Goal: Task Accomplishment & Management: Use online tool/utility

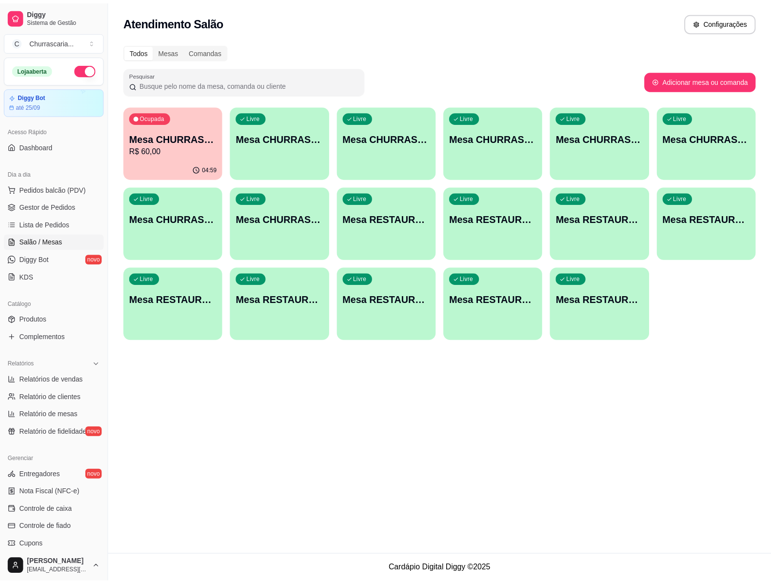
scroll to position [118, 0]
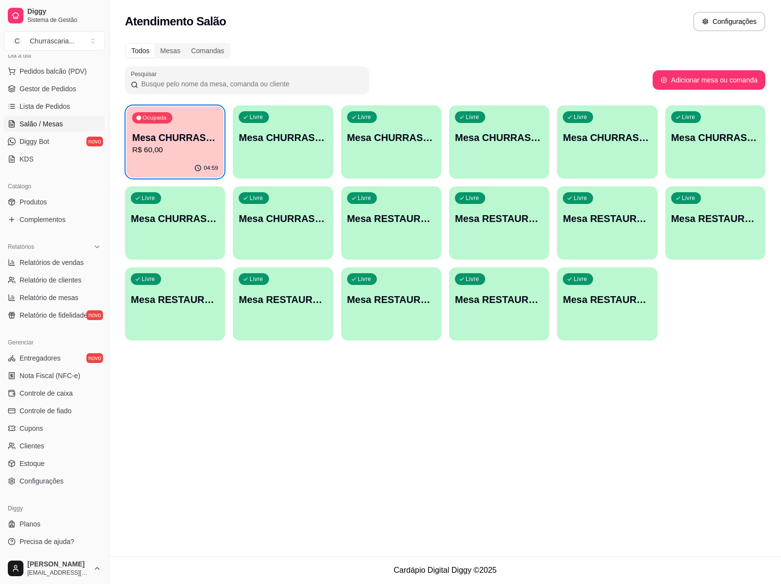
click at [160, 173] on div "04:59" at bounding box center [174, 168] width 97 height 19
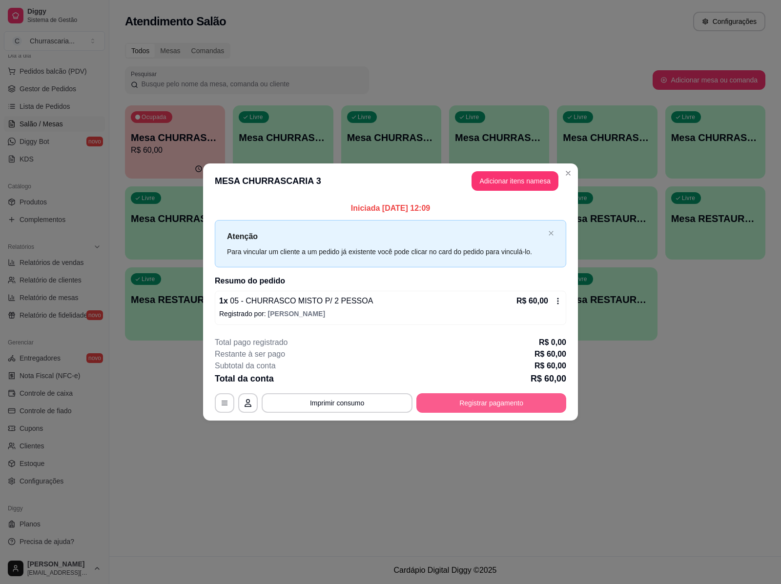
click at [467, 403] on button "Registrar pagamento" at bounding box center [491, 403] width 150 height 20
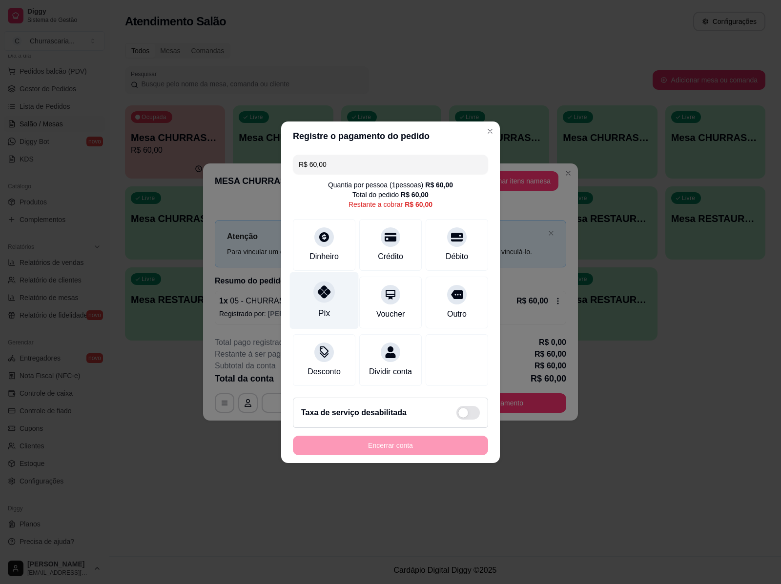
click at [318, 291] on icon at bounding box center [324, 291] width 13 height 13
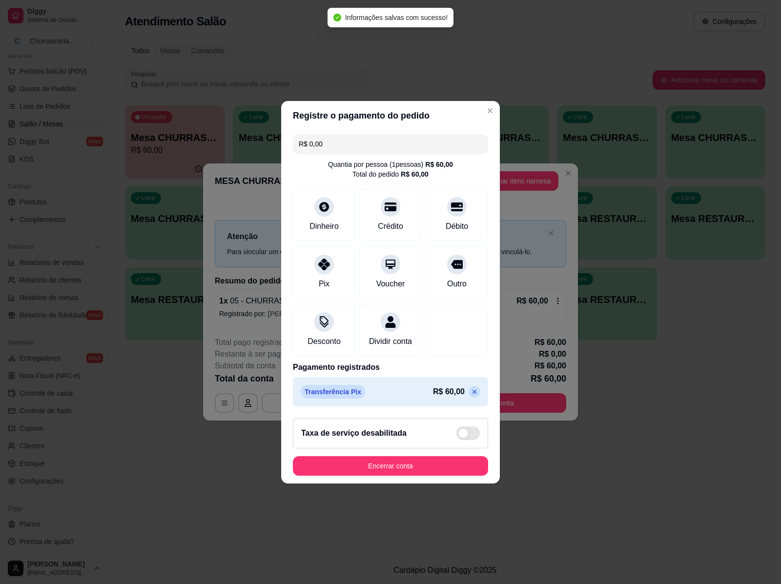
type input "R$ 0,00"
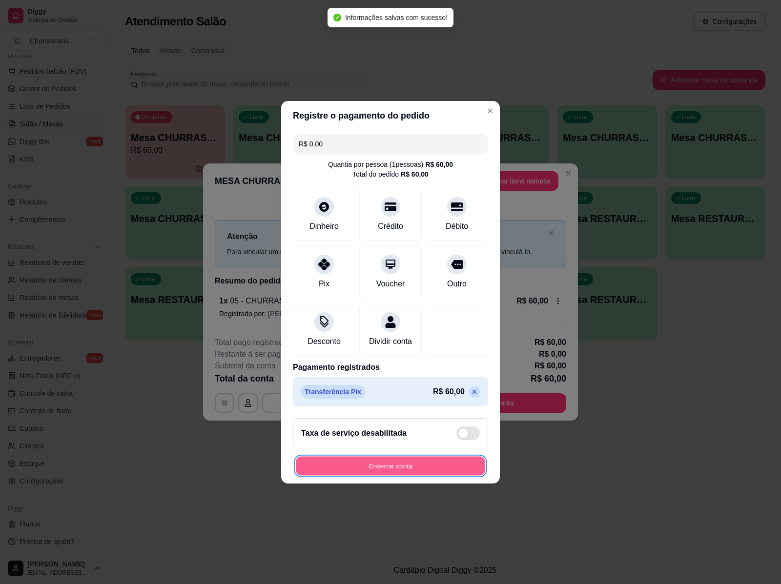
click at [399, 471] on button "Encerrar conta" at bounding box center [390, 465] width 189 height 19
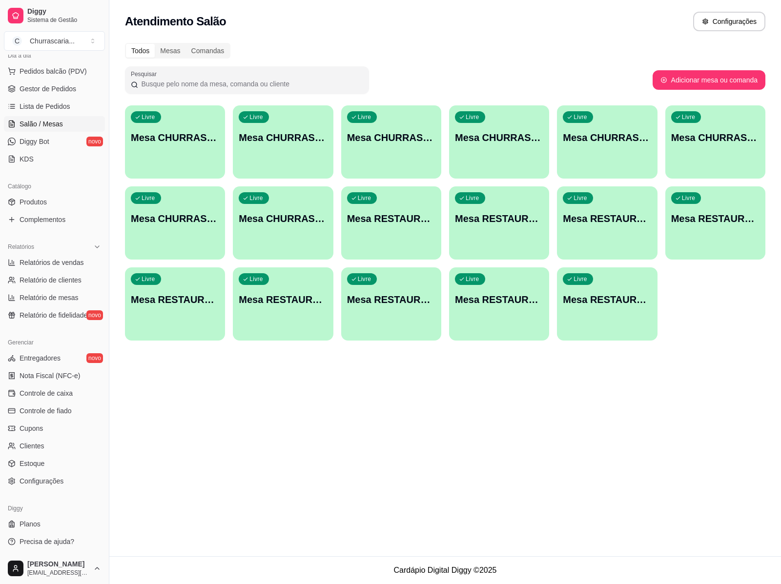
click at [471, 35] on div "Atendimento Salão Configurações" at bounding box center [444, 18] width 671 height 37
click at [54, 412] on span "Controle de fiado" at bounding box center [46, 411] width 52 height 10
click at [71, 405] on link "Controle de fiado" at bounding box center [54, 411] width 101 height 16
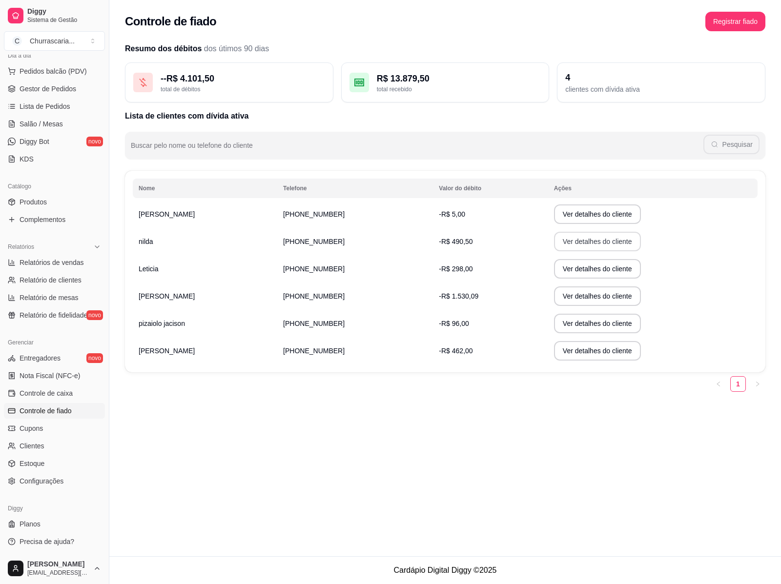
click at [571, 244] on button "Ver detalhes do cliente" at bounding box center [597, 242] width 87 height 20
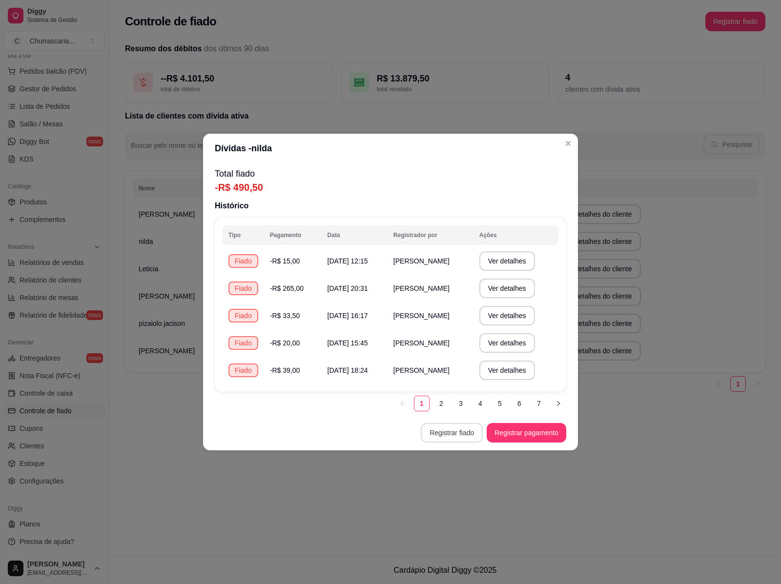
click at [459, 431] on button "Registrar fiado" at bounding box center [452, 433] width 62 height 20
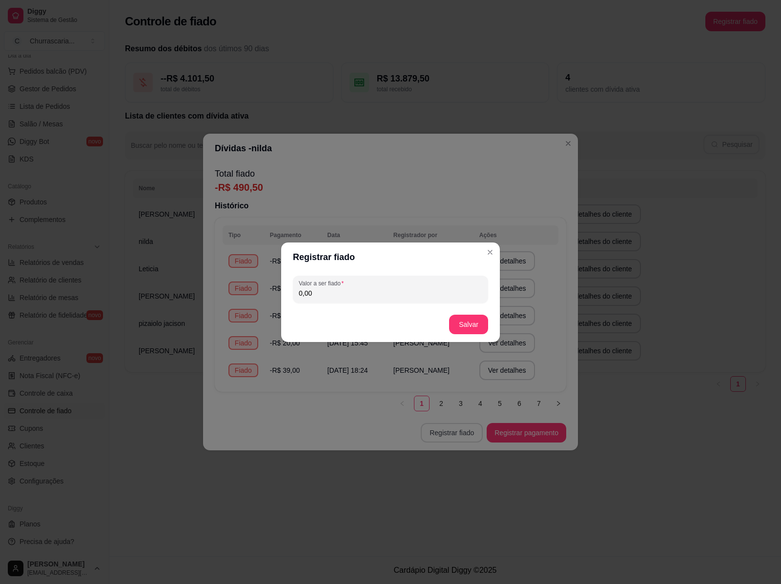
click at [325, 294] on input "0,00" at bounding box center [390, 293] width 183 height 10
click at [311, 293] on input "0,00" at bounding box center [390, 293] width 183 height 10
type input "50,00"
click at [462, 322] on button "Salvar" at bounding box center [468, 324] width 38 height 19
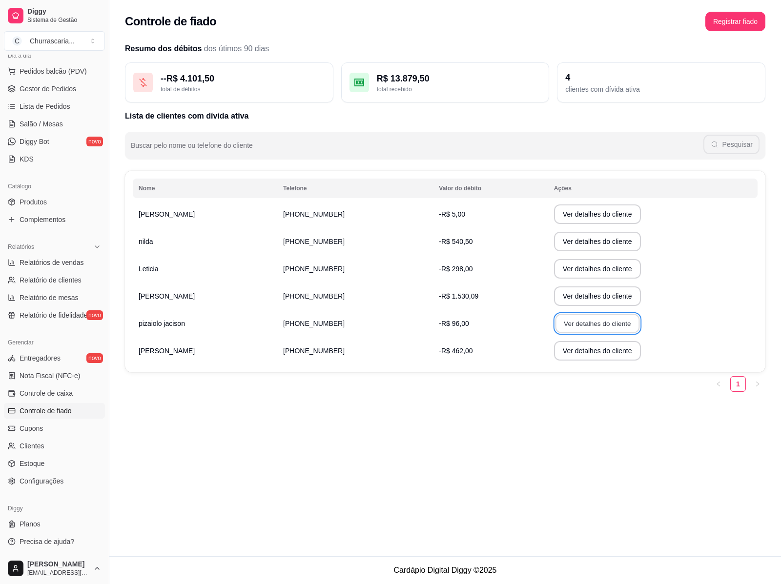
click at [557, 322] on button "Ver detalhes do cliente" at bounding box center [597, 323] width 84 height 19
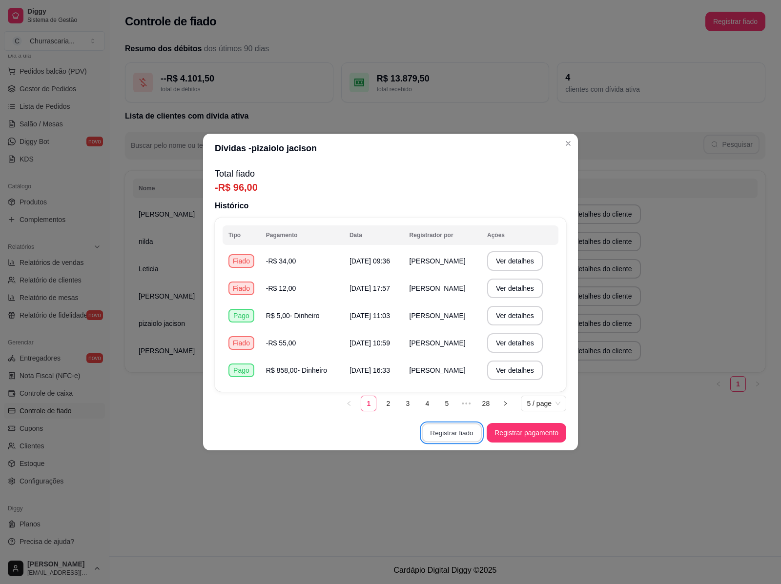
click at [443, 432] on button "Registrar fiado" at bounding box center [452, 433] width 60 height 19
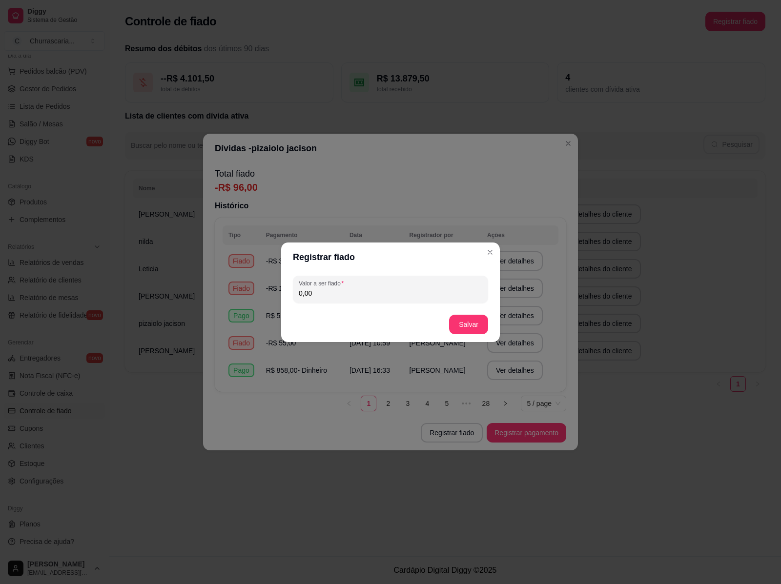
click at [324, 294] on input "0,00" at bounding box center [390, 293] width 183 height 10
type input "50,00"
click at [465, 325] on button "Salvar" at bounding box center [468, 325] width 39 height 20
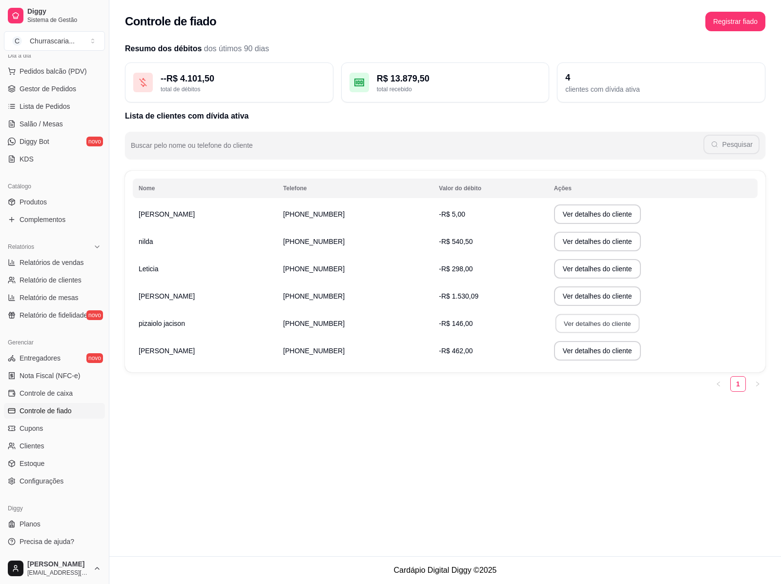
click at [555, 327] on button "Ver detalhes do cliente" at bounding box center [597, 323] width 84 height 19
click at [51, 89] on span "Gestor de Pedidos" at bounding box center [48, 89] width 57 height 10
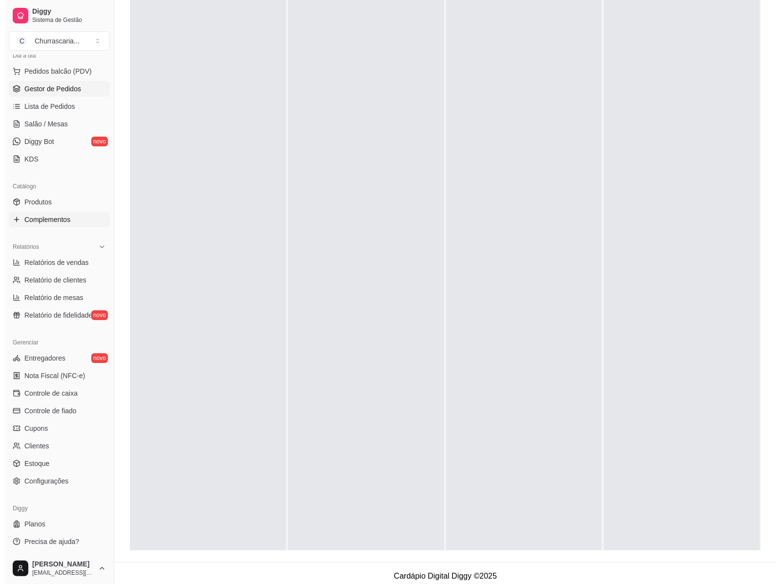
scroll to position [149, 0]
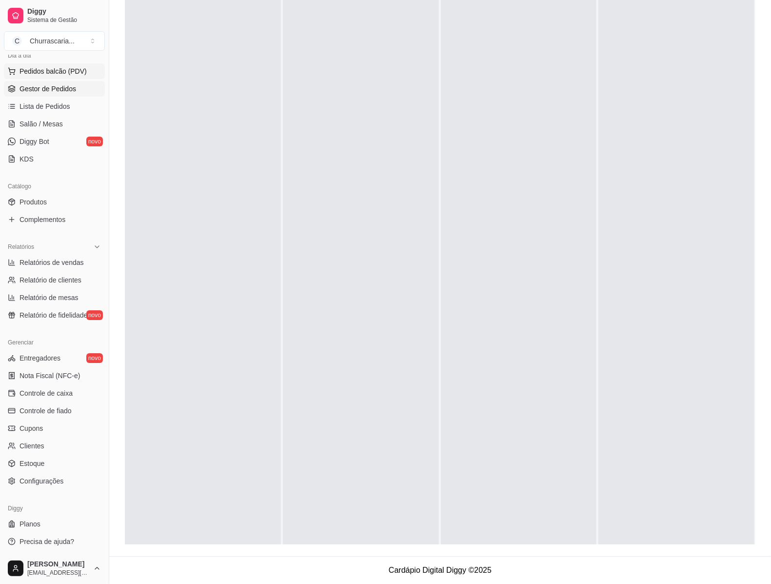
click at [57, 71] on span "Pedidos balcão (PDV)" at bounding box center [53, 71] width 67 height 10
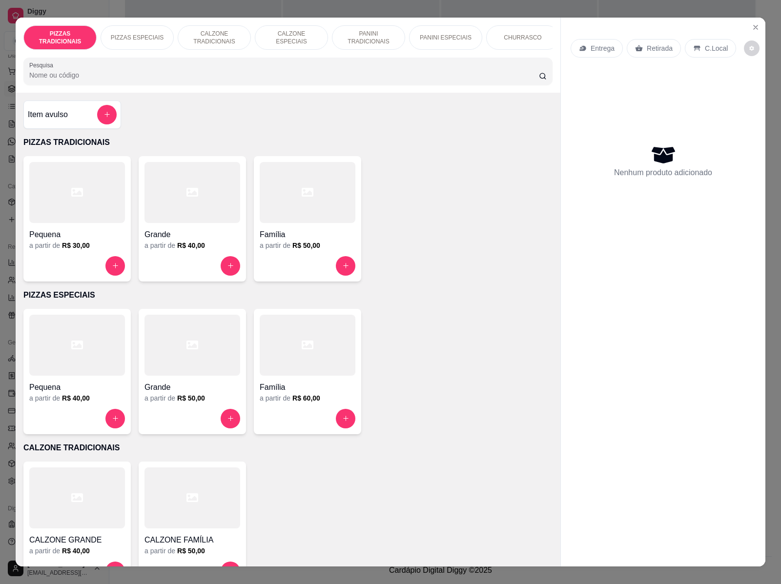
click at [516, 25] on div "CHURRASCO" at bounding box center [522, 37] width 73 height 24
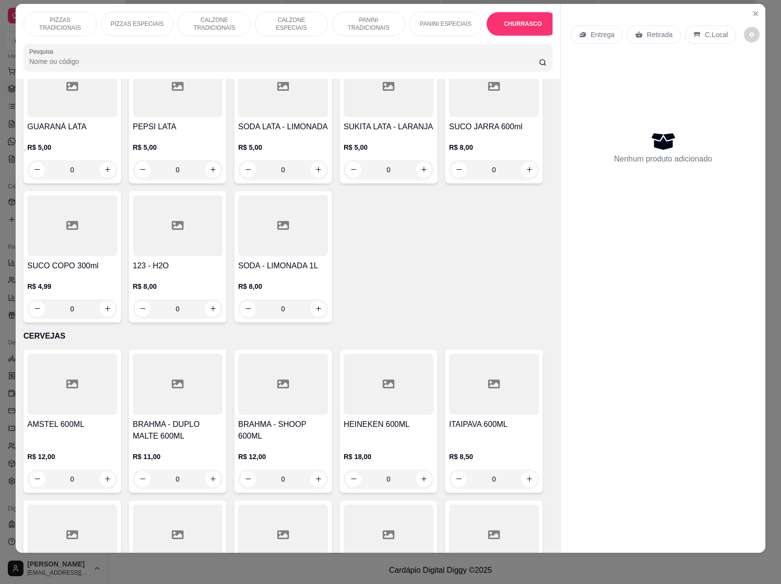
scroll to position [2912, 0]
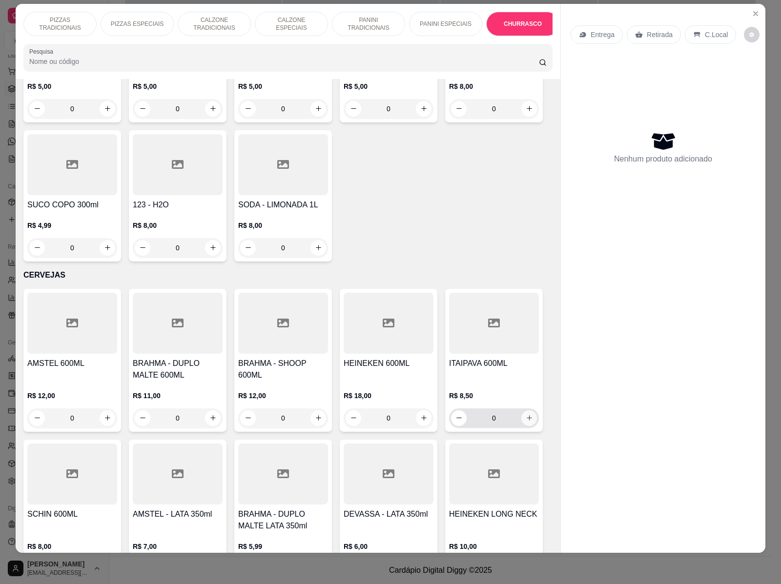
click at [527, 414] on icon "increase-product-quantity" at bounding box center [529, 417] width 7 height 7
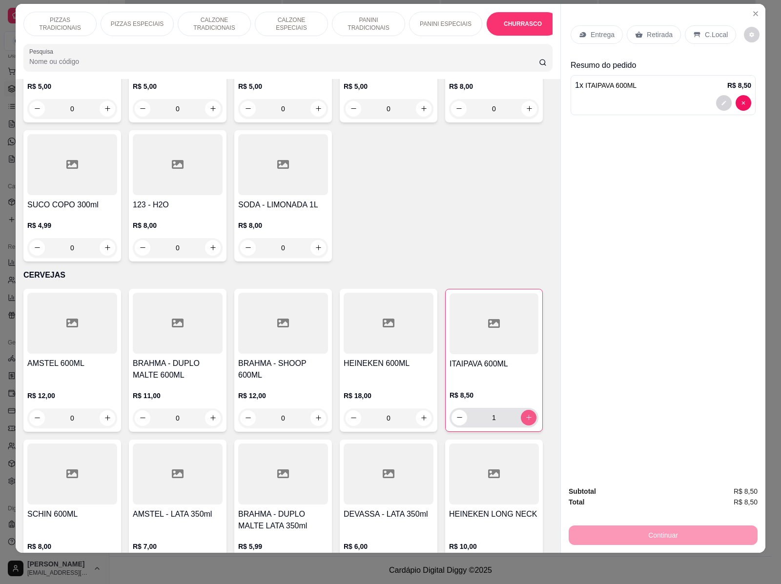
click at [525, 414] on icon "increase-product-quantity" at bounding box center [528, 417] width 7 height 7
type input "3"
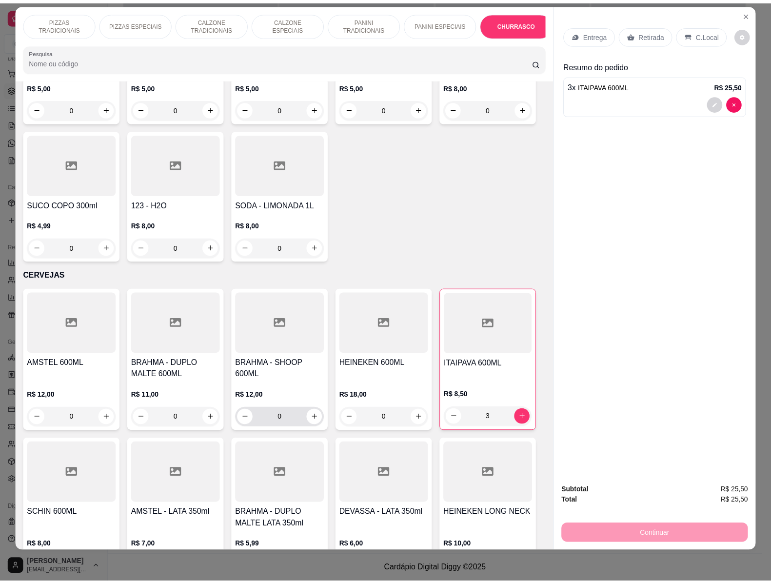
scroll to position [2973, 0]
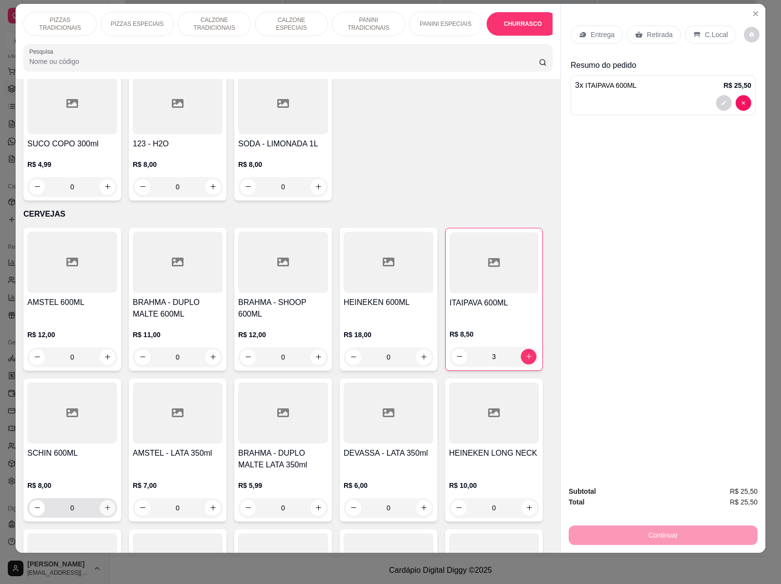
click at [104, 504] on icon "increase-product-quantity" at bounding box center [107, 507] width 7 height 7
type input "1"
click at [710, 30] on p "C.Local" at bounding box center [716, 35] width 23 height 10
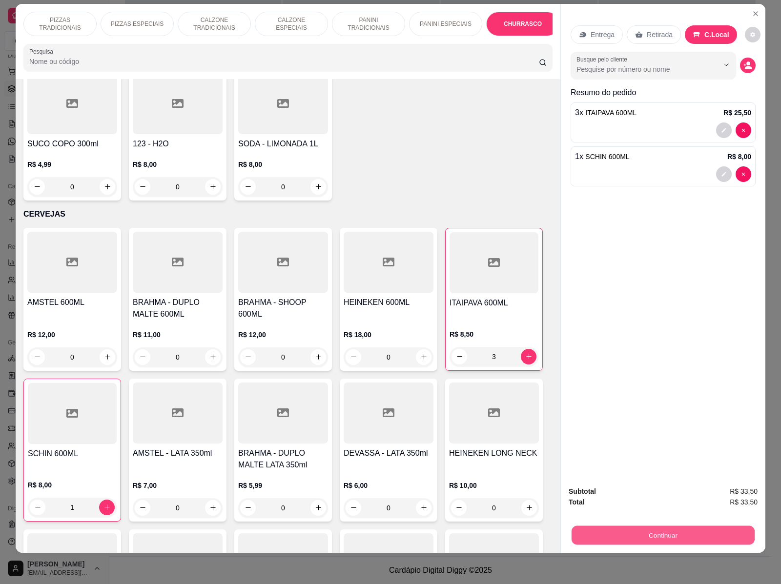
click at [656, 526] on button "Continuar" at bounding box center [662, 535] width 183 height 19
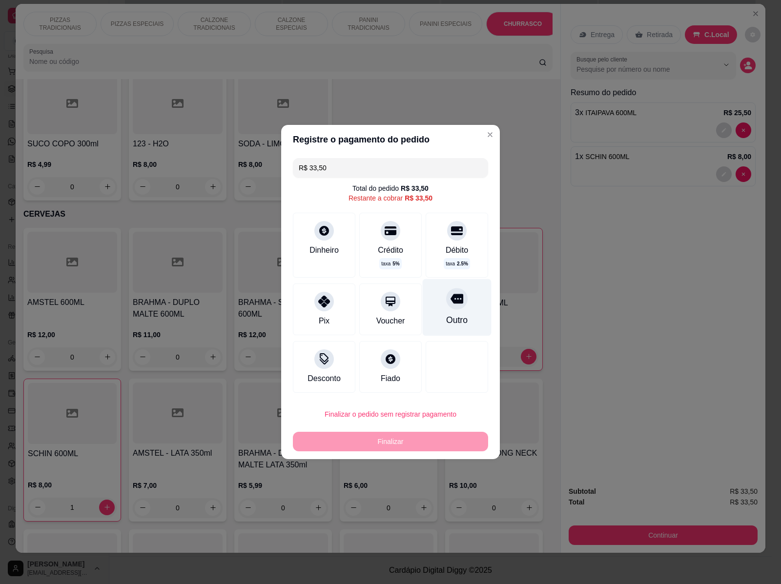
click at [458, 304] on div at bounding box center [456, 298] width 21 height 21
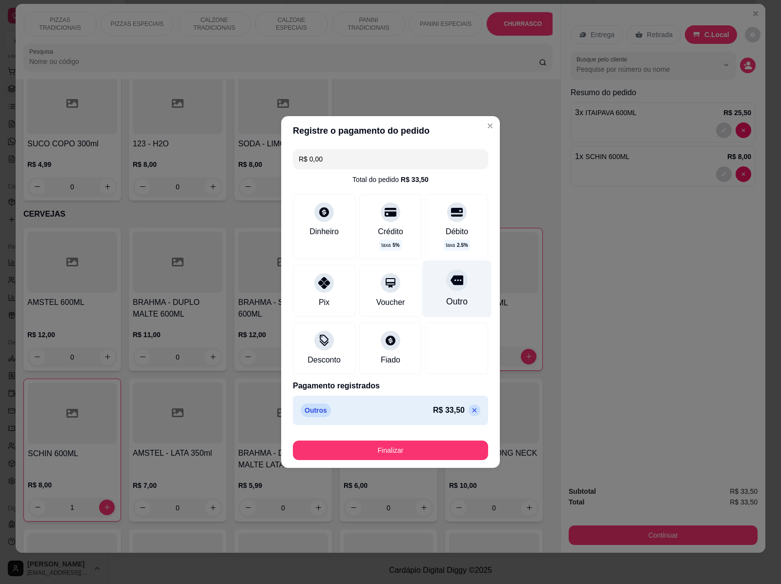
type input "R$ 0,00"
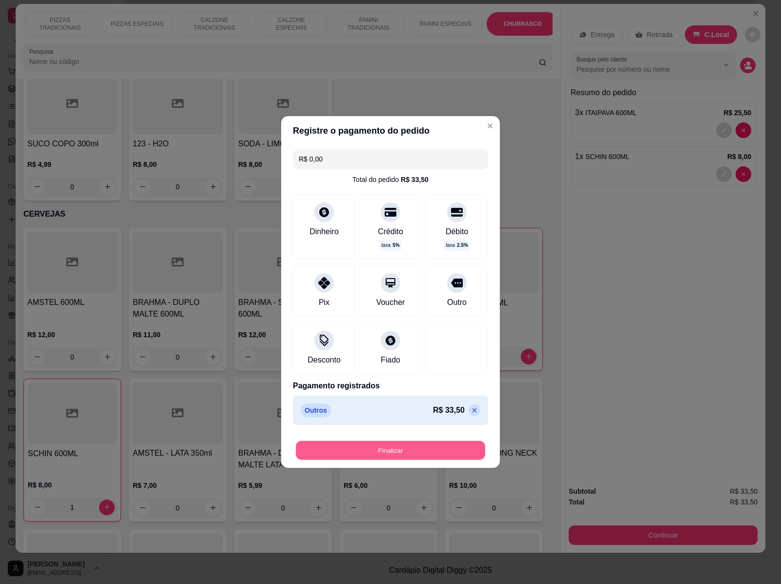
click at [443, 447] on button "Finalizar" at bounding box center [390, 450] width 189 height 19
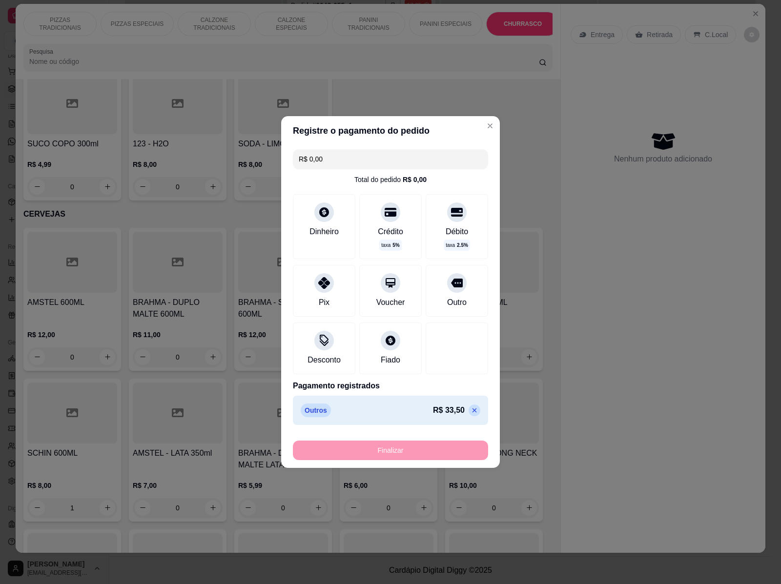
type input "0"
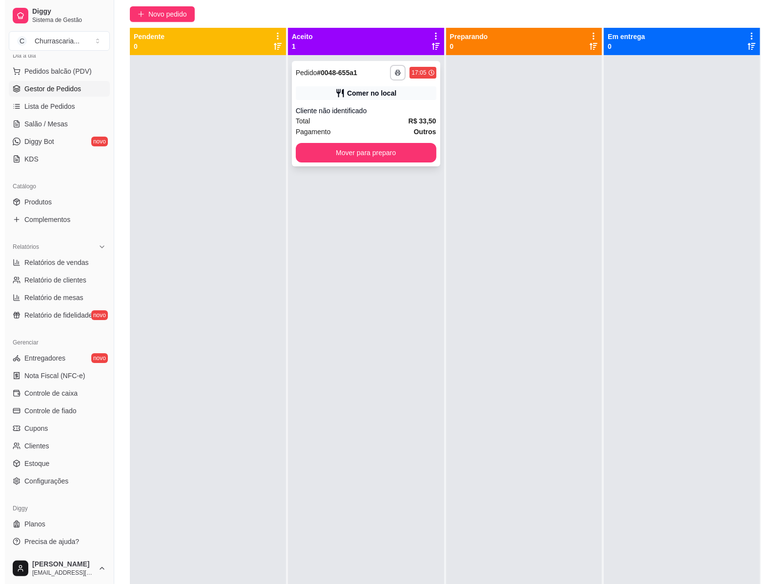
scroll to position [149, 0]
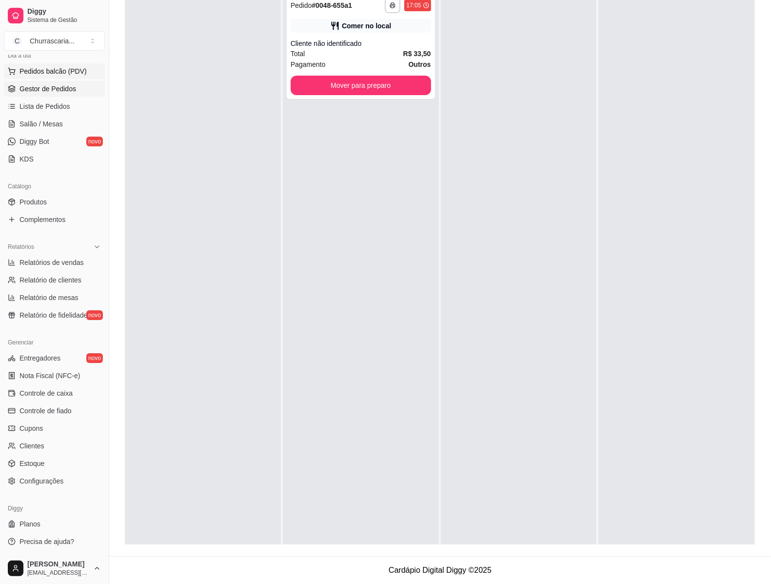
click at [50, 69] on span "Pedidos balcão (PDV)" at bounding box center [53, 71] width 67 height 10
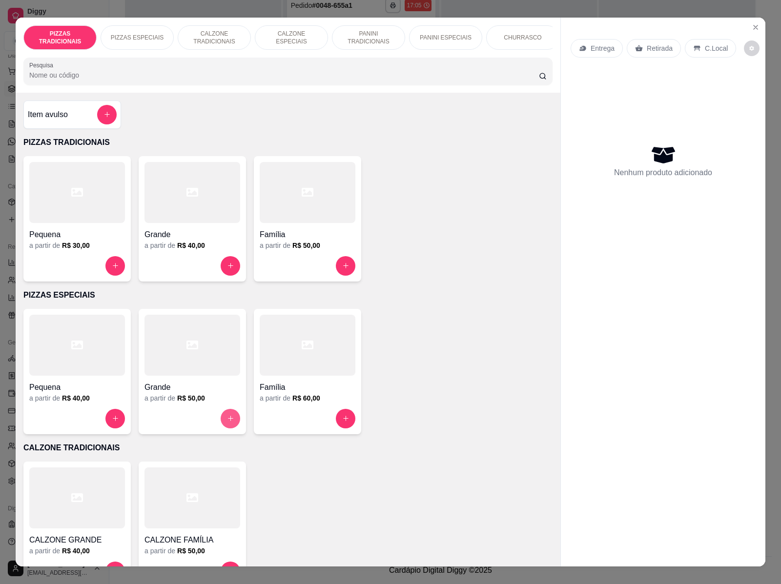
click at [228, 422] on icon "increase-product-quantity" at bounding box center [230, 418] width 5 height 5
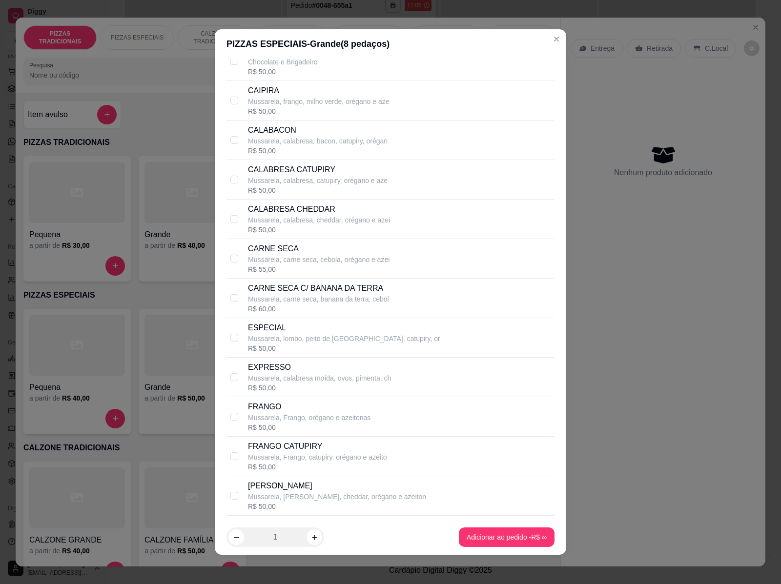
scroll to position [427, 0]
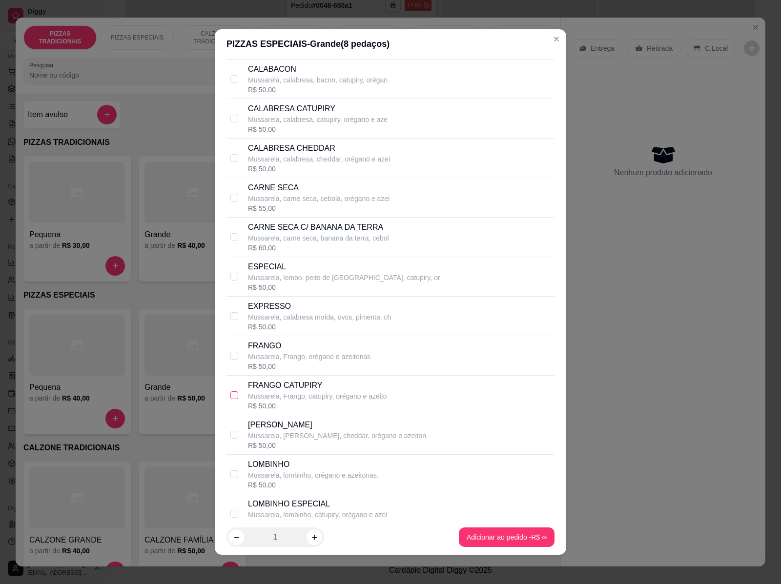
click at [230, 394] on input "checkbox" at bounding box center [234, 395] width 8 height 8
checkbox input "true"
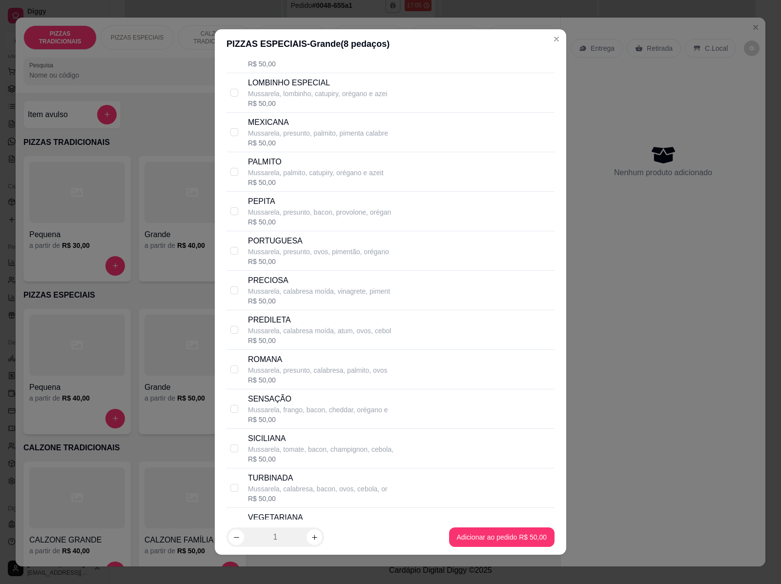
scroll to position [854, 0]
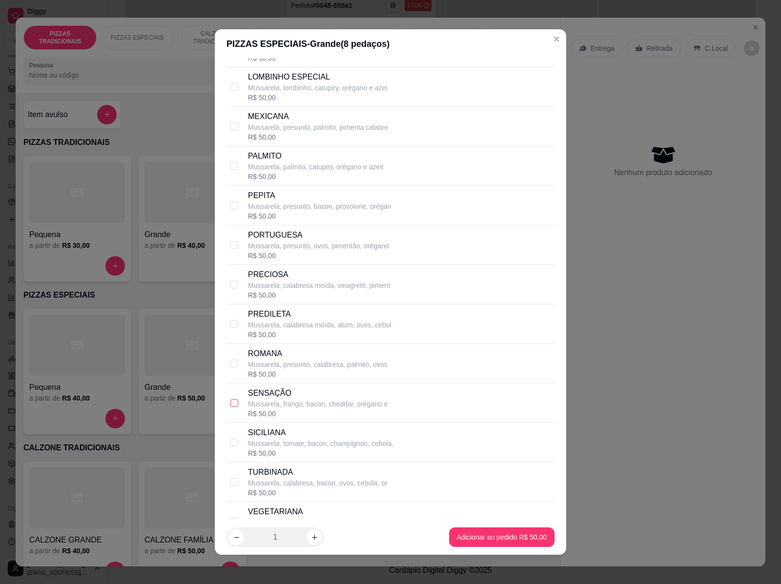
click at [230, 404] on input "checkbox" at bounding box center [234, 403] width 8 height 8
checkbox input "true"
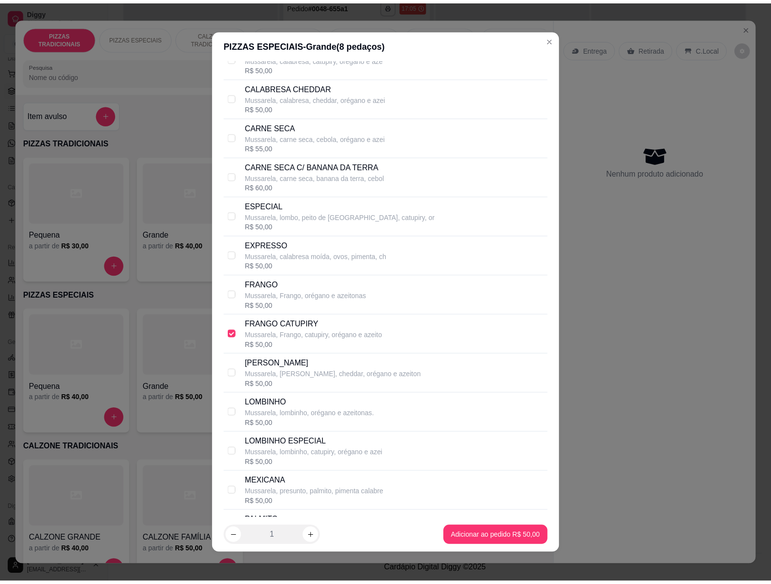
scroll to position [366, 0]
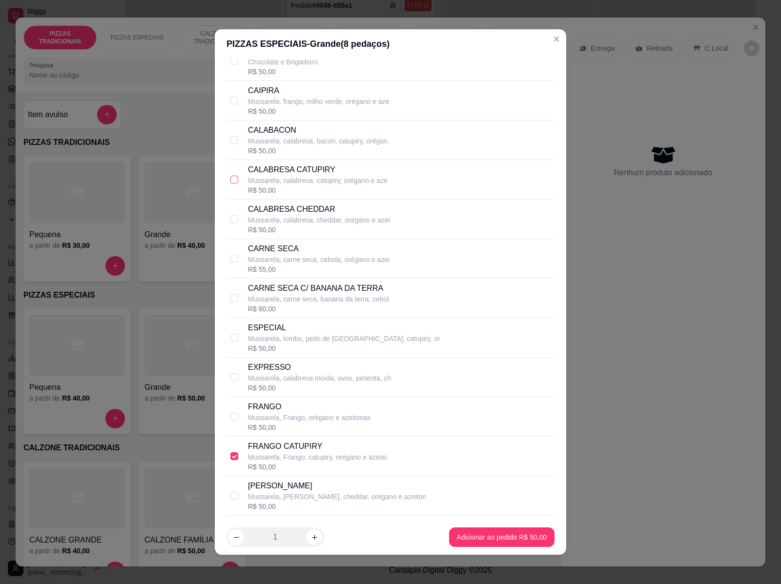
click at [230, 181] on input "checkbox" at bounding box center [234, 180] width 8 height 8
checkbox input "true"
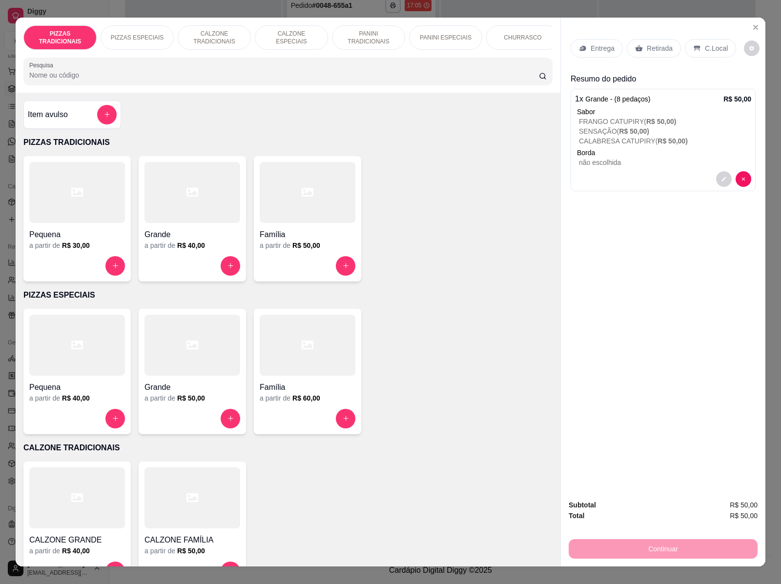
click at [709, 43] on p "C.Local" at bounding box center [716, 48] width 23 height 10
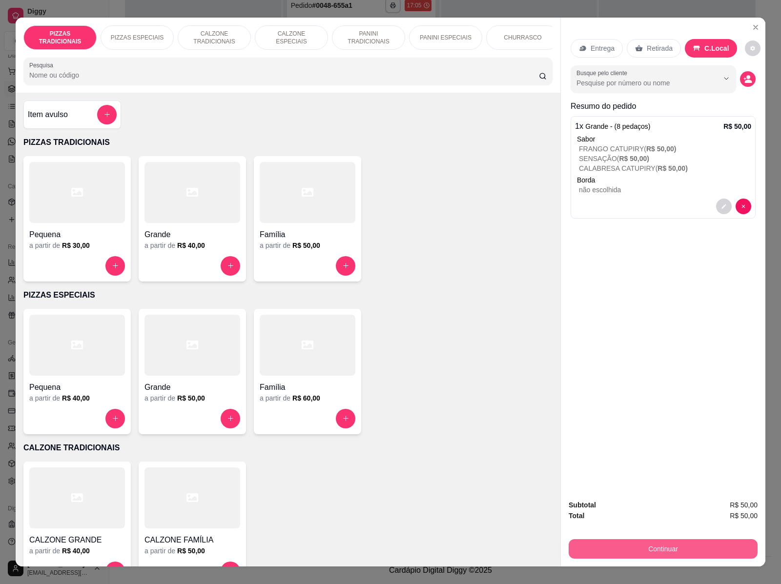
click at [671, 545] on button "Continuar" at bounding box center [662, 549] width 189 height 20
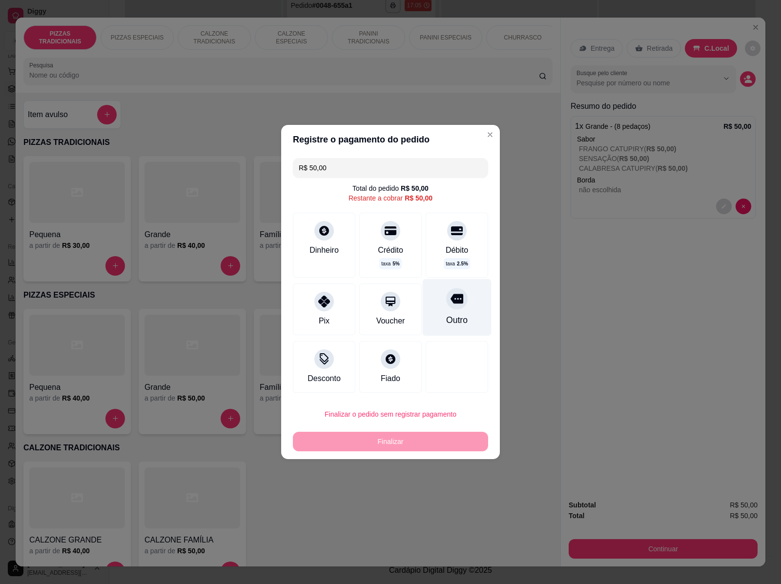
click at [460, 303] on div "Outro" at bounding box center [457, 307] width 69 height 57
type input "R$ 0,00"
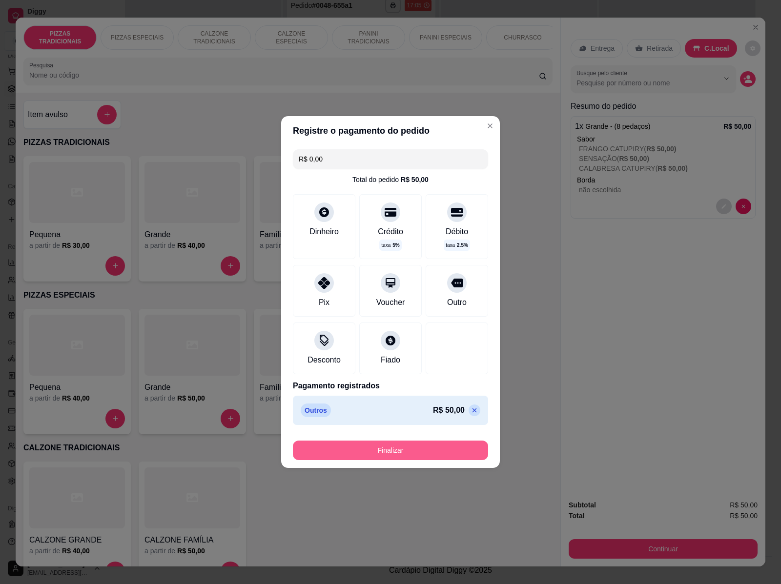
click at [460, 452] on button "Finalizar" at bounding box center [390, 451] width 195 height 20
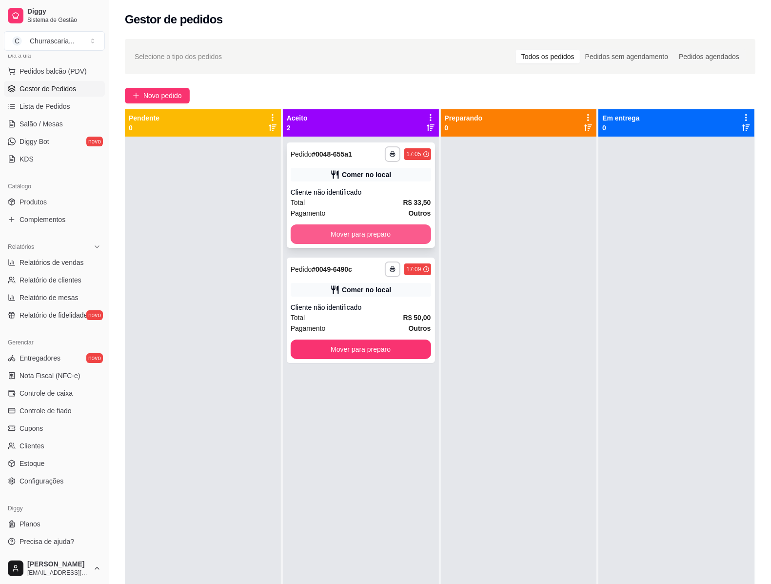
click at [327, 236] on button "Mover para preparo" at bounding box center [361, 234] width 141 height 20
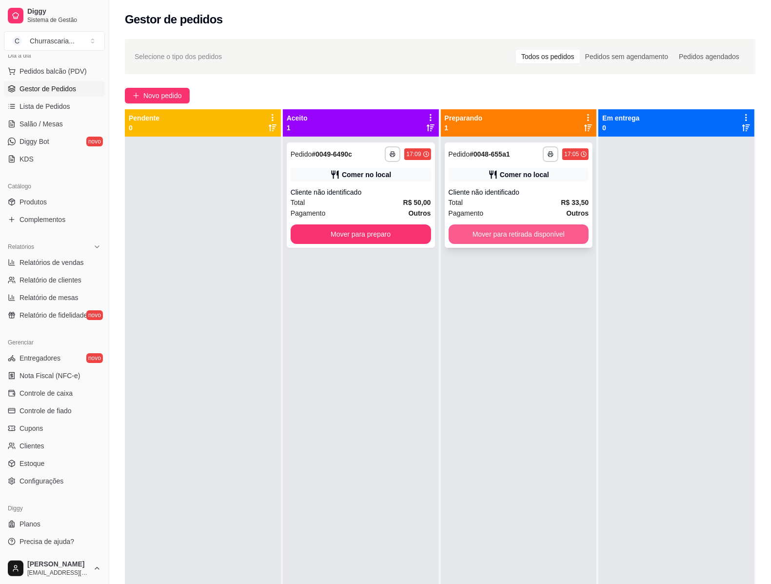
click at [500, 238] on button "Mover para retirada disponível" at bounding box center [519, 234] width 141 height 20
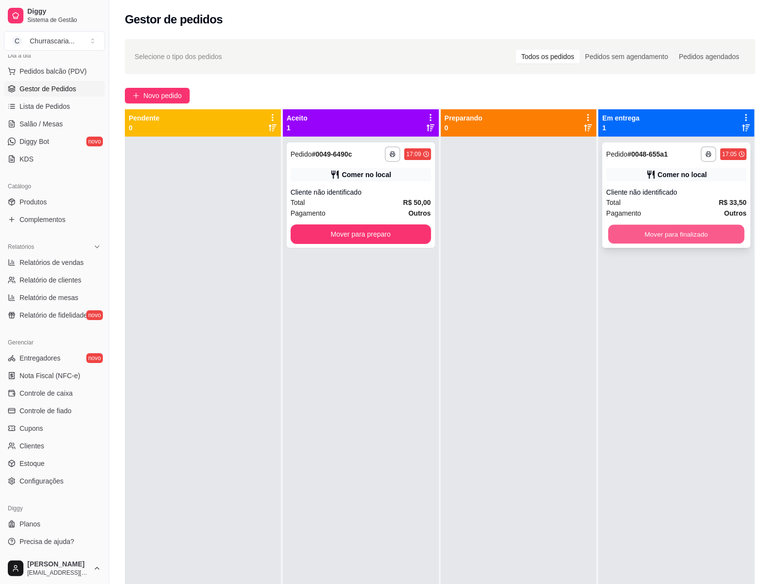
click at [613, 233] on button "Mover para finalizado" at bounding box center [677, 234] width 136 height 19
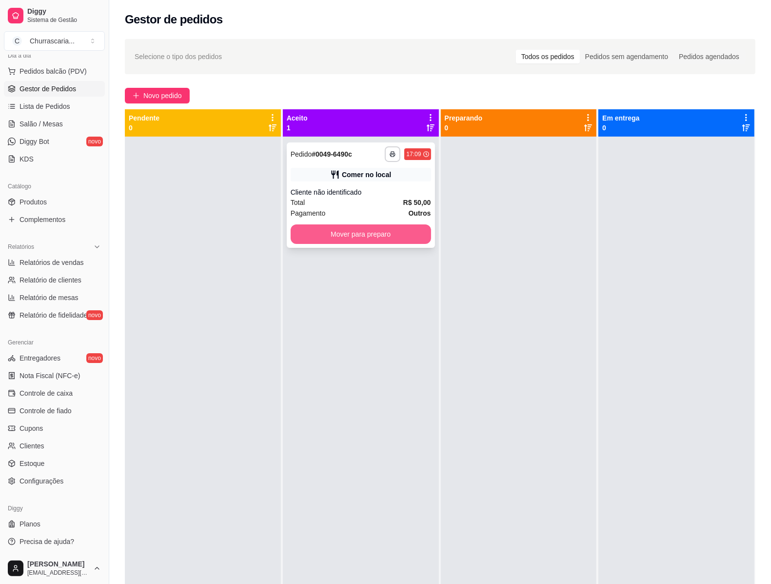
click at [327, 236] on button "Mover para preparo" at bounding box center [361, 234] width 141 height 20
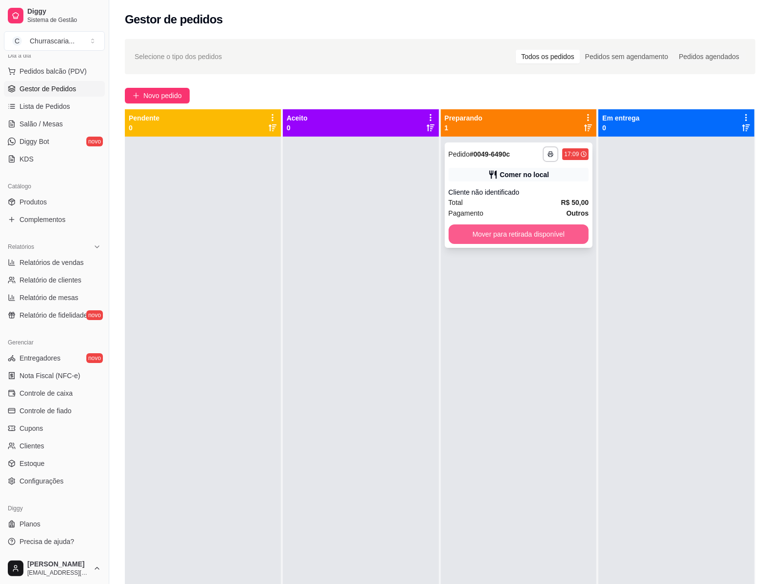
click at [486, 240] on button "Mover para retirada disponível" at bounding box center [519, 234] width 141 height 20
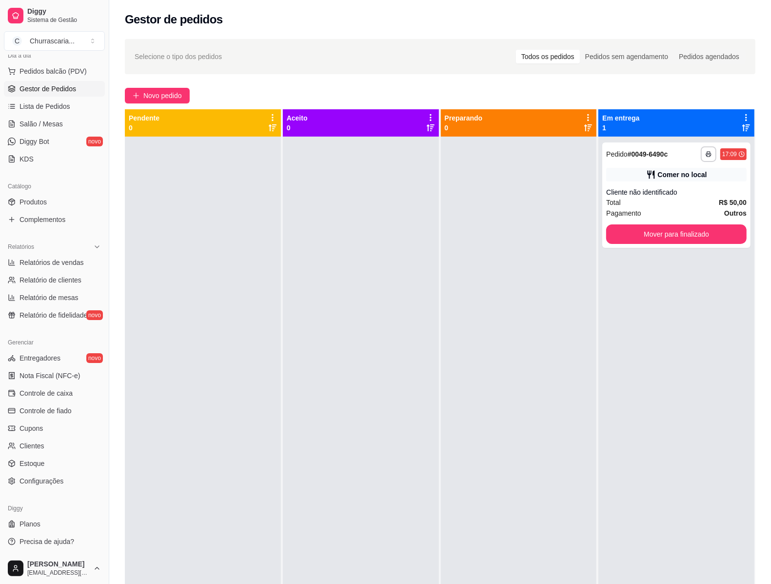
click at [441, 159] on div at bounding box center [519, 429] width 156 height 584
click at [50, 71] on span "Pedidos balcão (PDV)" at bounding box center [53, 71] width 67 height 10
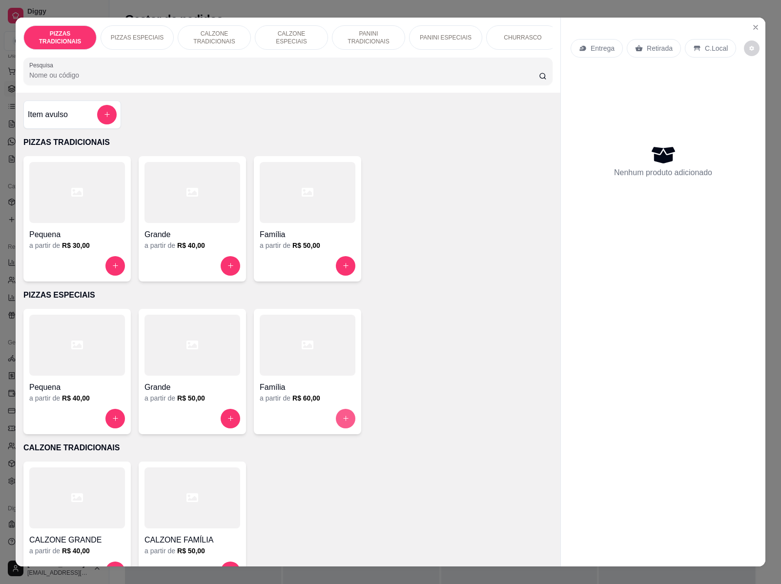
click at [345, 427] on button "increase-product-quantity" at bounding box center [346, 419] width 20 height 20
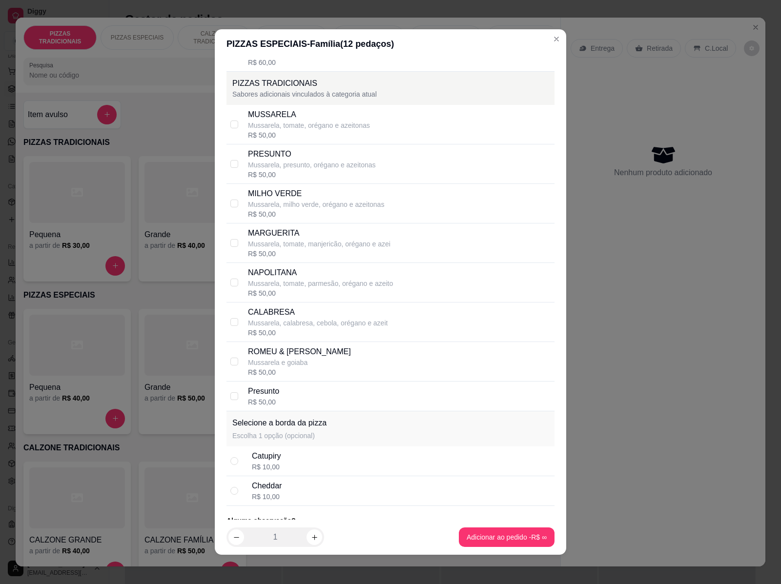
scroll to position [1436, 0]
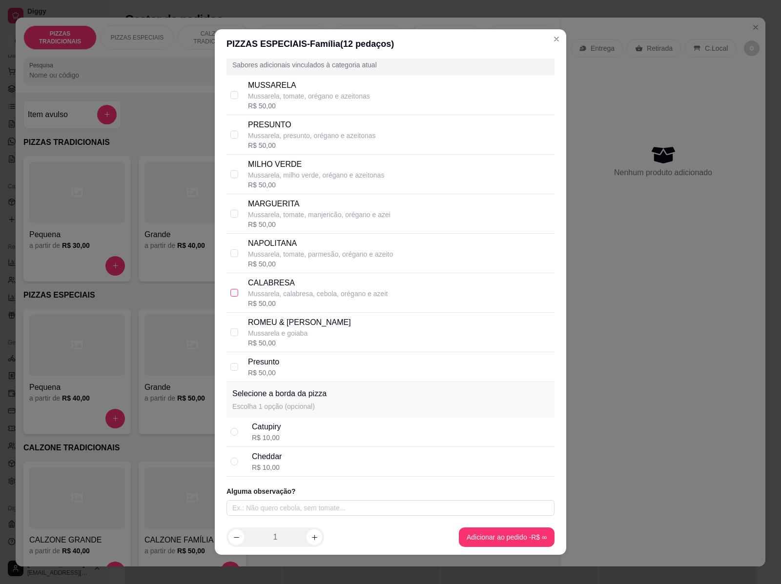
click at [232, 293] on input "checkbox" at bounding box center [234, 293] width 8 height 8
checkbox input "true"
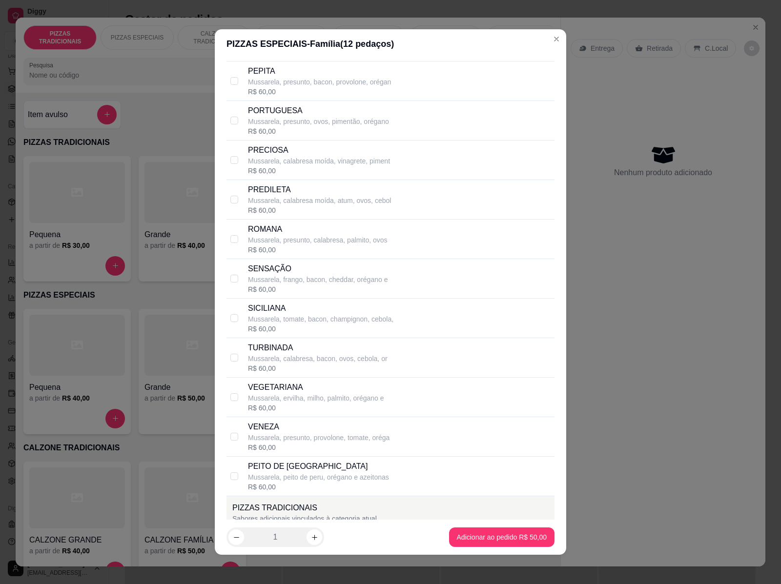
scroll to position [948, 0]
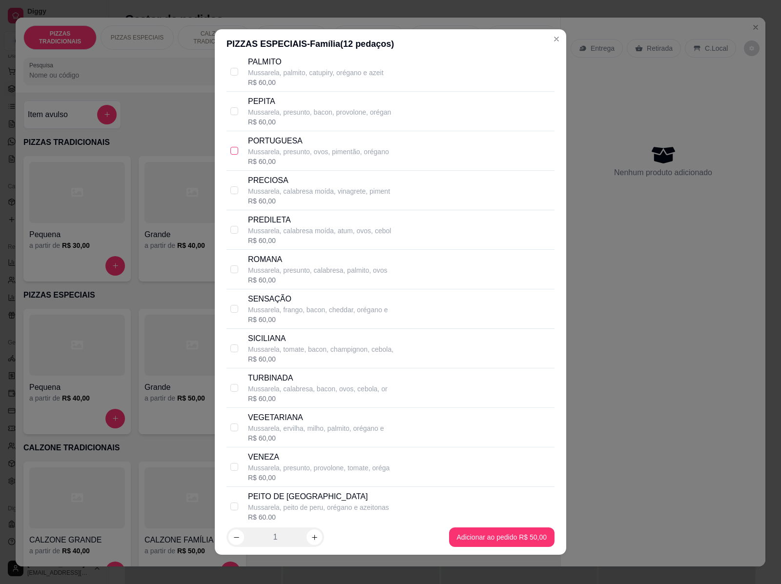
click at [230, 155] on input "checkbox" at bounding box center [234, 151] width 8 height 8
checkbox input "true"
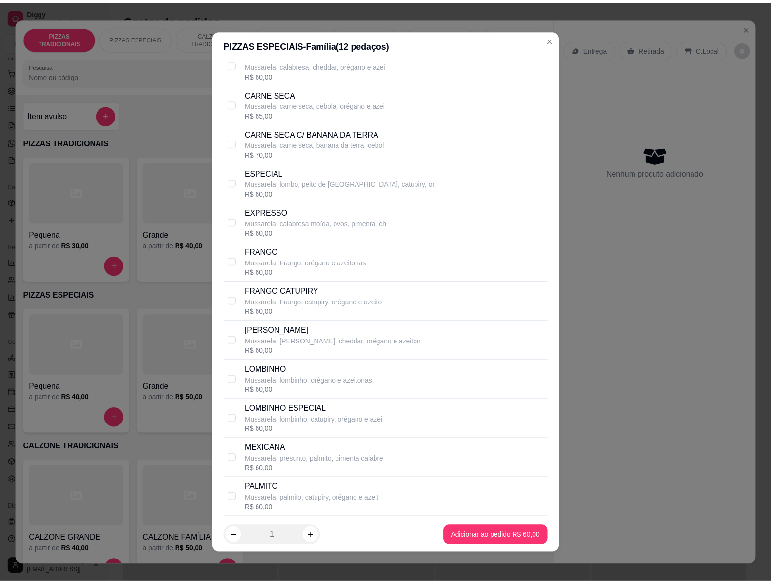
scroll to position [460, 0]
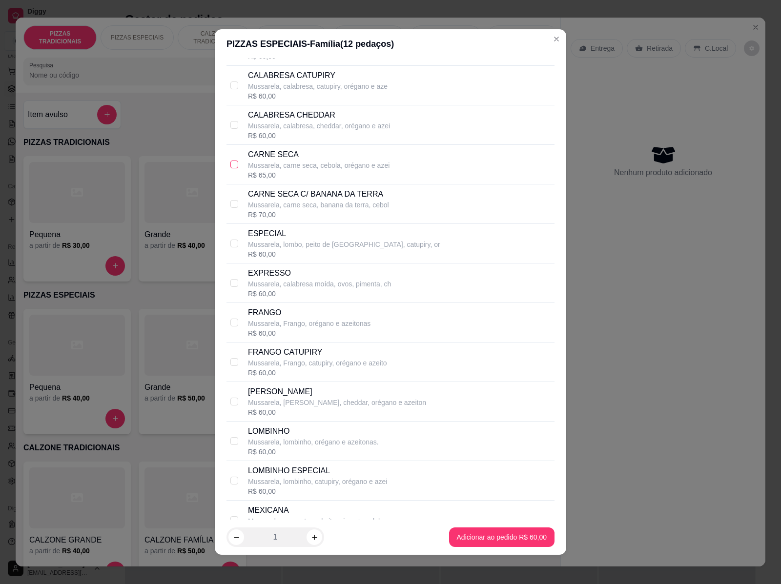
click at [230, 164] on input "checkbox" at bounding box center [234, 165] width 8 height 8
checkbox input "true"
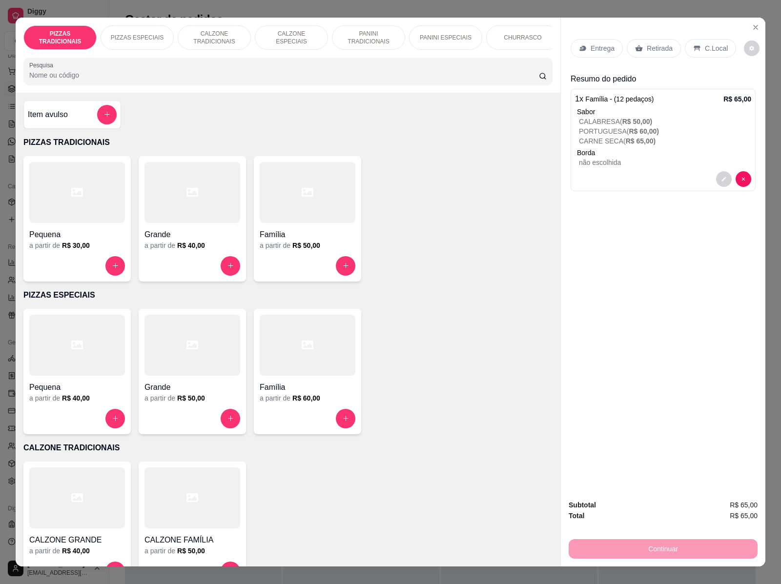
click at [582, 44] on div "Entrega" at bounding box center [596, 48] width 52 height 19
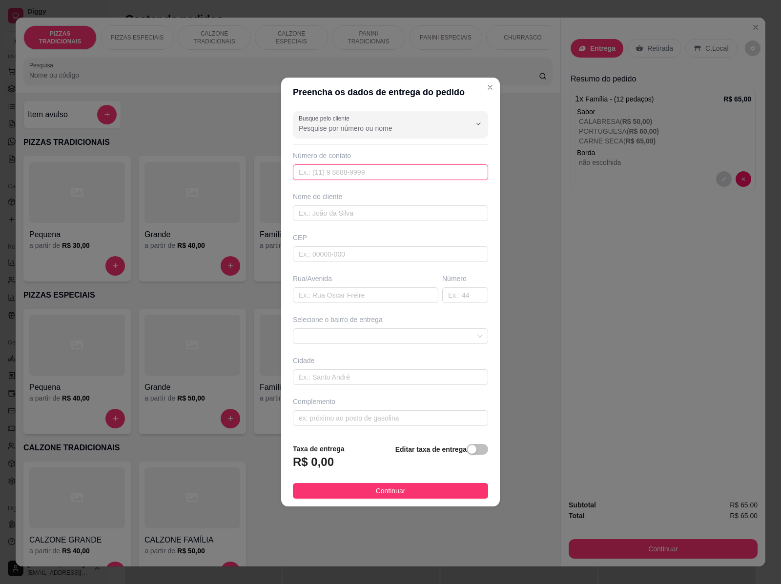
click at [318, 179] on input "text" at bounding box center [390, 172] width 195 height 16
type input "[PHONE_NUMBER]"
click at [351, 212] on input "text" at bounding box center [390, 213] width 195 height 16
type input "j"
type input "jo"
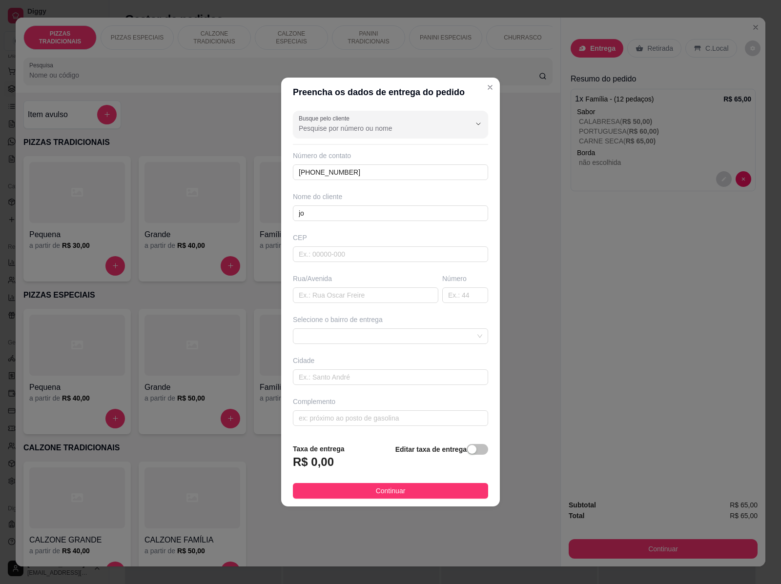
click at [481, 80] on input "Pesquisa" at bounding box center [283, 75] width 509 height 10
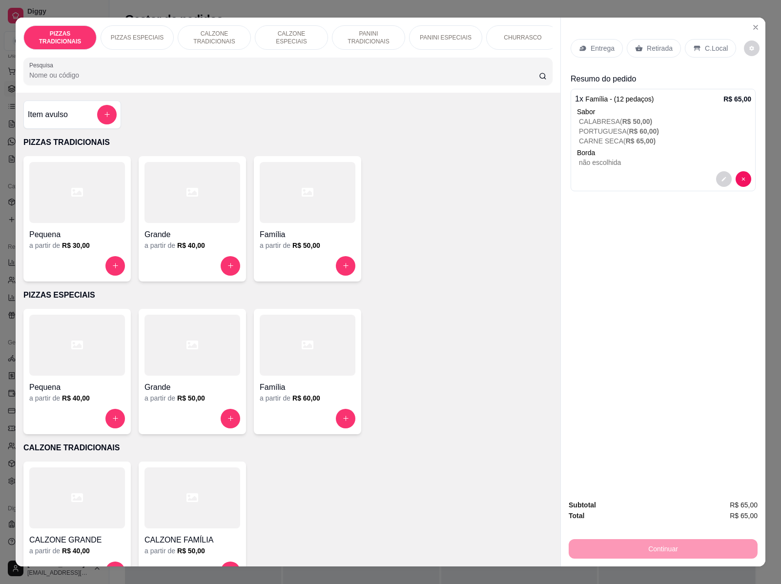
click at [481, 80] on input "Pesquisa" at bounding box center [283, 75] width 509 height 10
click at [651, 43] on p "Retirada" at bounding box center [660, 48] width 26 height 10
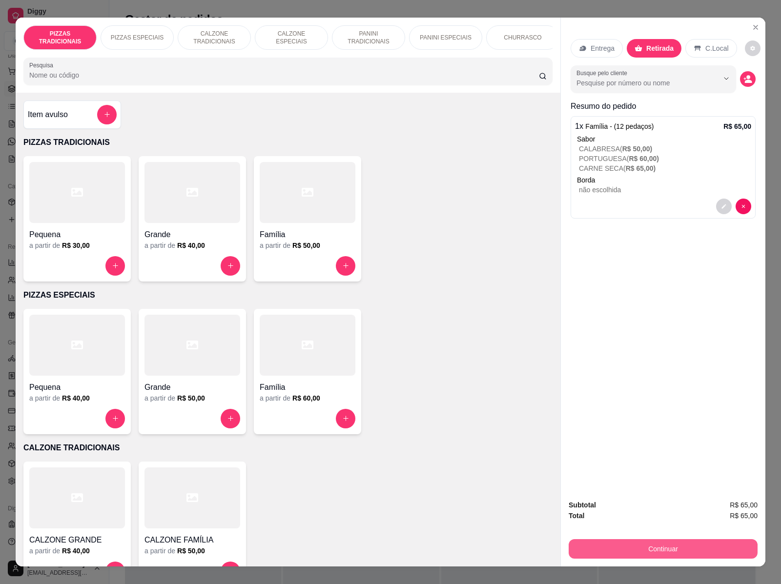
click at [633, 544] on button "Continuar" at bounding box center [662, 549] width 189 height 20
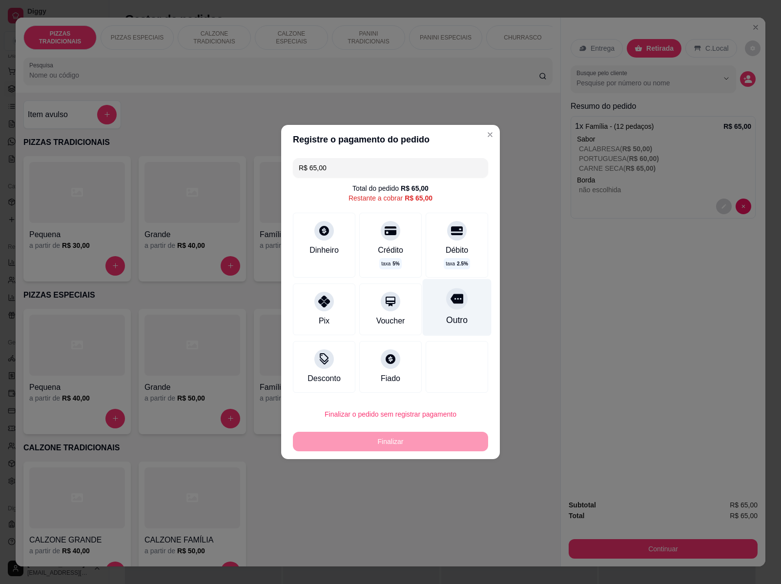
click at [446, 314] on div "Outro" at bounding box center [456, 320] width 21 height 13
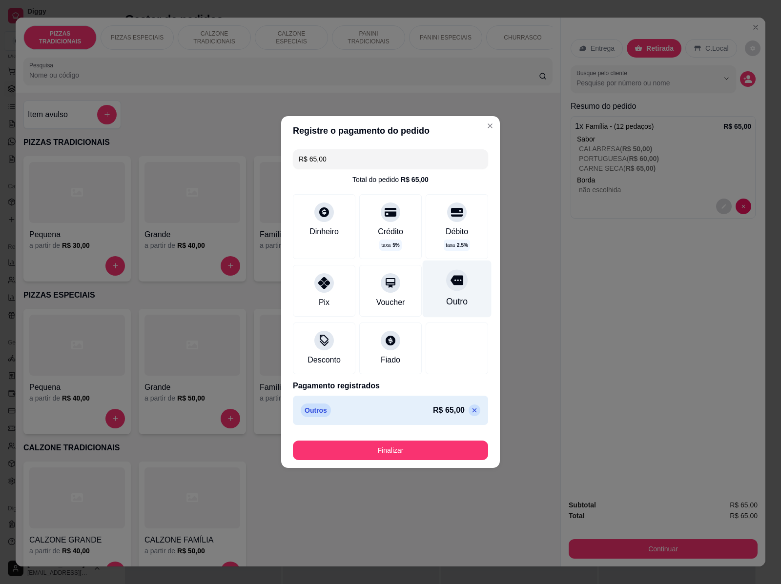
type input "R$ 0,00"
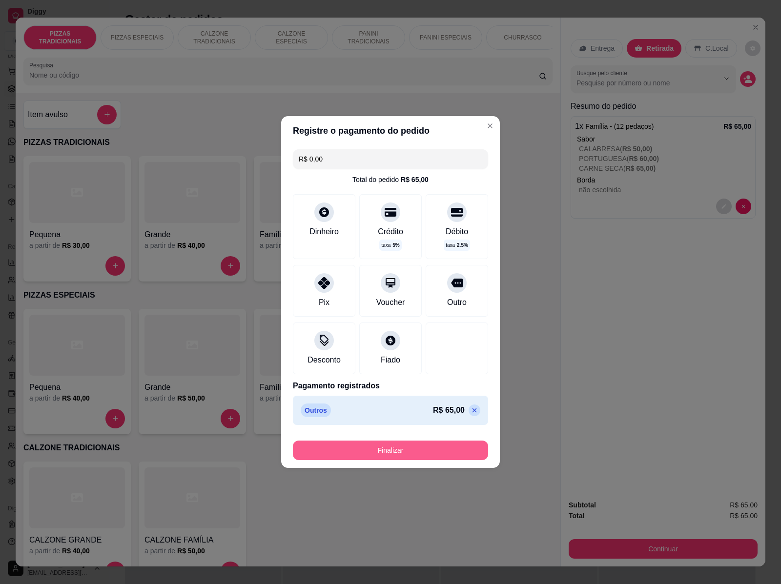
click at [409, 449] on button "Finalizar" at bounding box center [390, 451] width 195 height 20
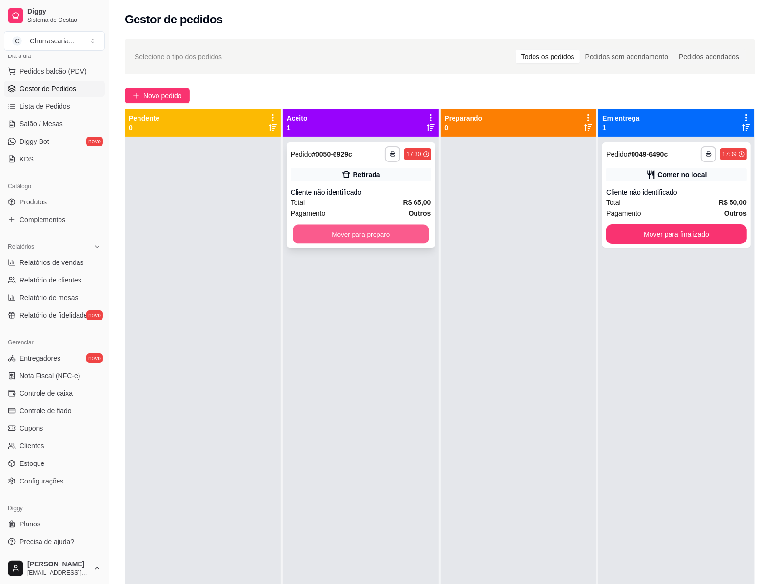
click at [338, 236] on button "Mover para preparo" at bounding box center [361, 234] width 136 height 19
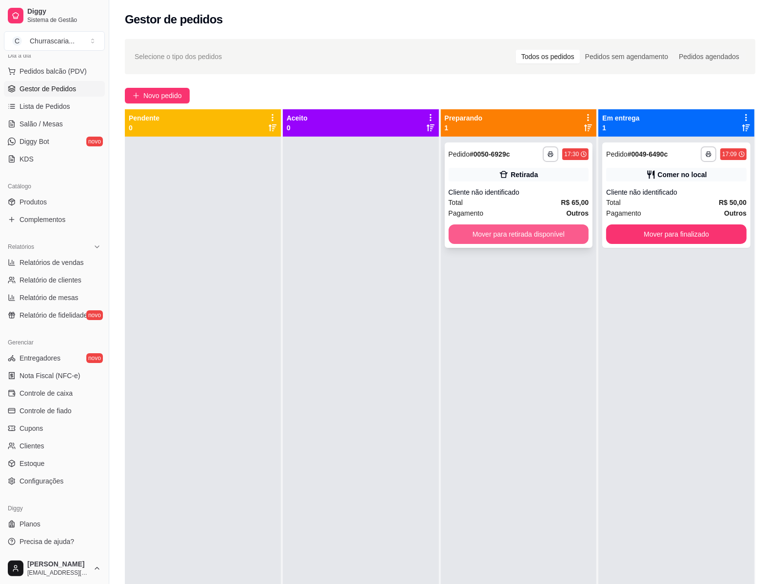
click at [476, 238] on button "Mover para retirada disponível" at bounding box center [519, 234] width 141 height 20
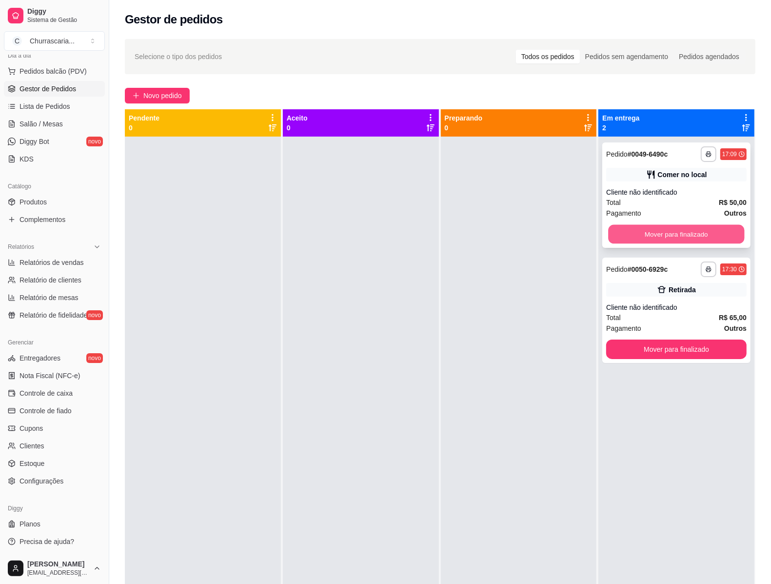
click at [675, 237] on button "Mover para finalizado" at bounding box center [677, 234] width 136 height 19
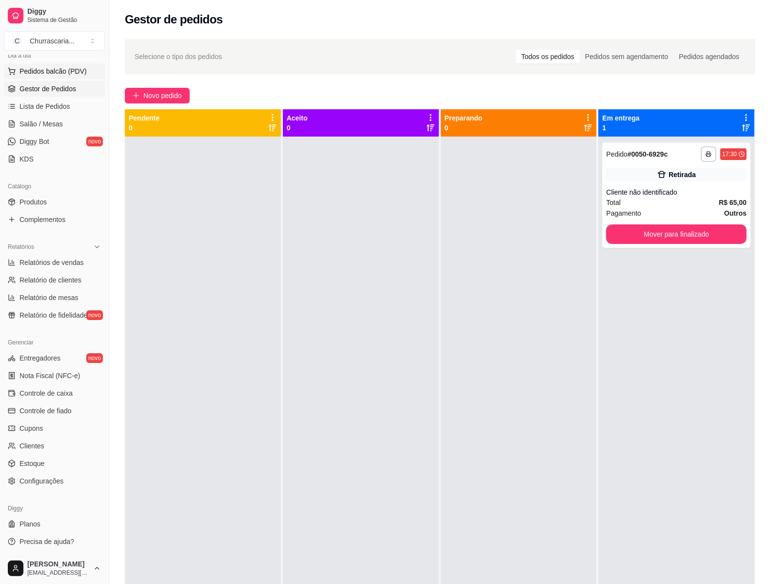
click at [35, 67] on span "Pedidos balcão (PDV)" at bounding box center [53, 71] width 67 height 10
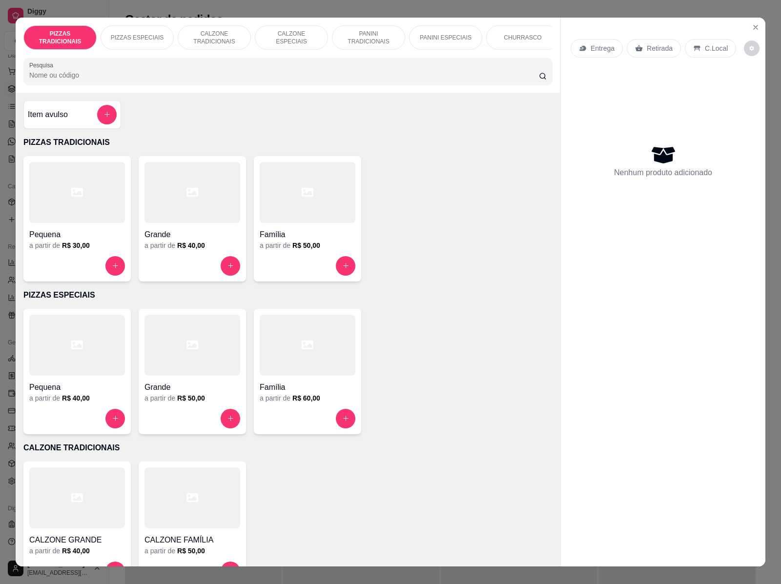
click at [510, 34] on p "CHURRASCO" at bounding box center [523, 38] width 38 height 8
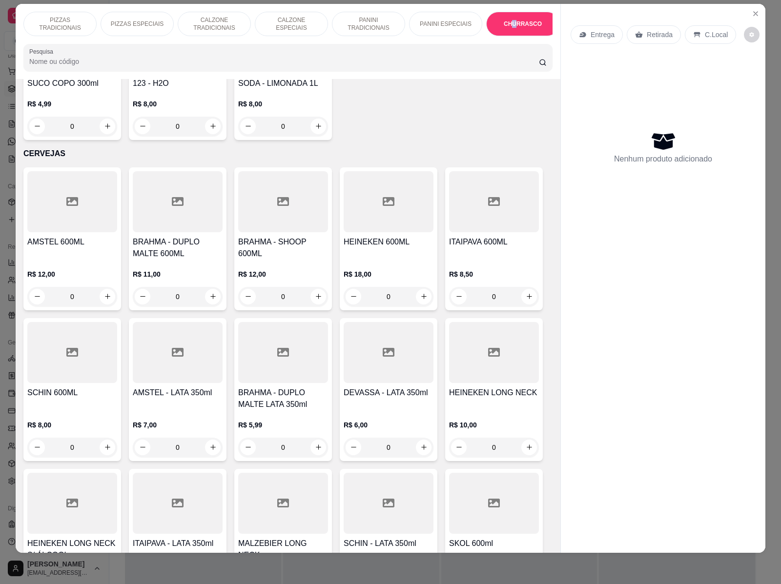
scroll to position [3034, 0]
click at [526, 293] on icon "increase-product-quantity" at bounding box center [529, 296] width 7 height 7
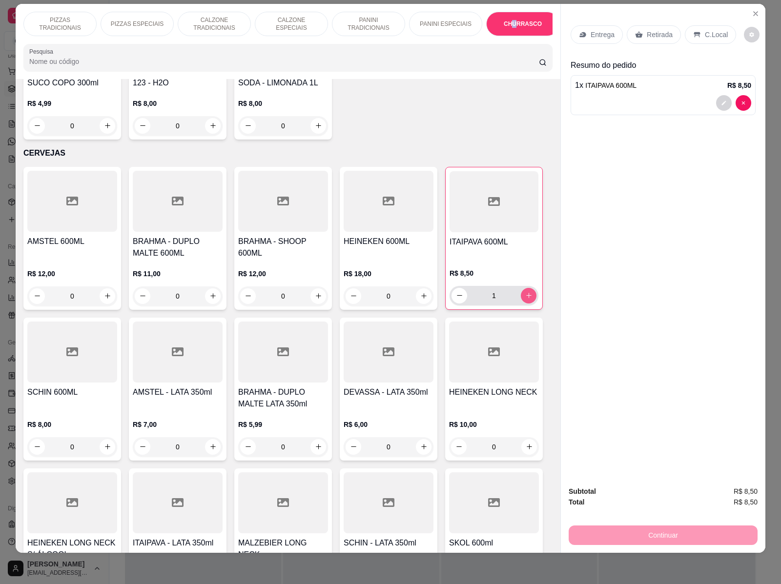
click at [526, 293] on icon "increase-product-quantity" at bounding box center [528, 295] width 5 height 5
type input "2"
click at [648, 30] on p "Retirada" at bounding box center [660, 35] width 26 height 10
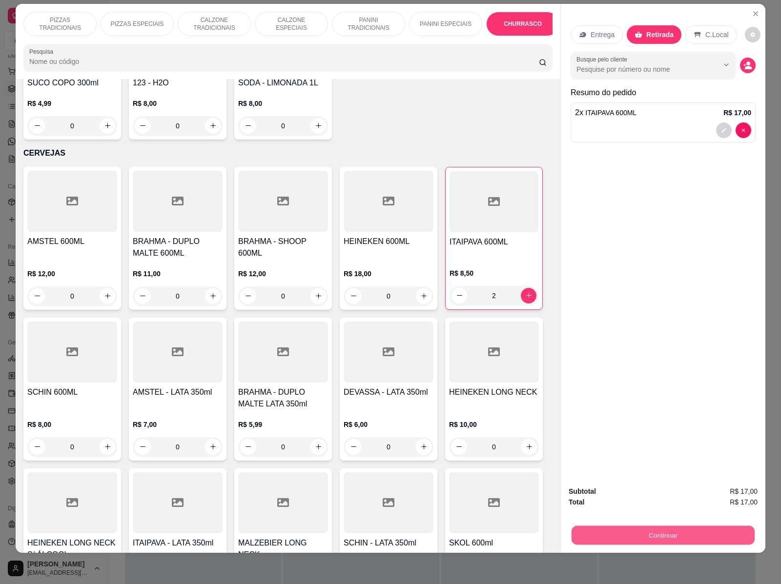
click at [608, 526] on button "Continuar" at bounding box center [662, 535] width 183 height 19
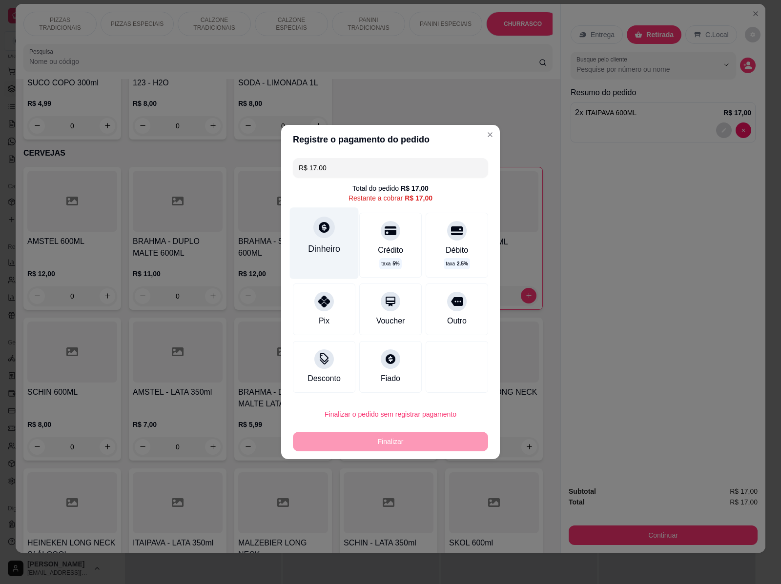
click at [322, 241] on div "Dinheiro" at bounding box center [324, 242] width 69 height 71
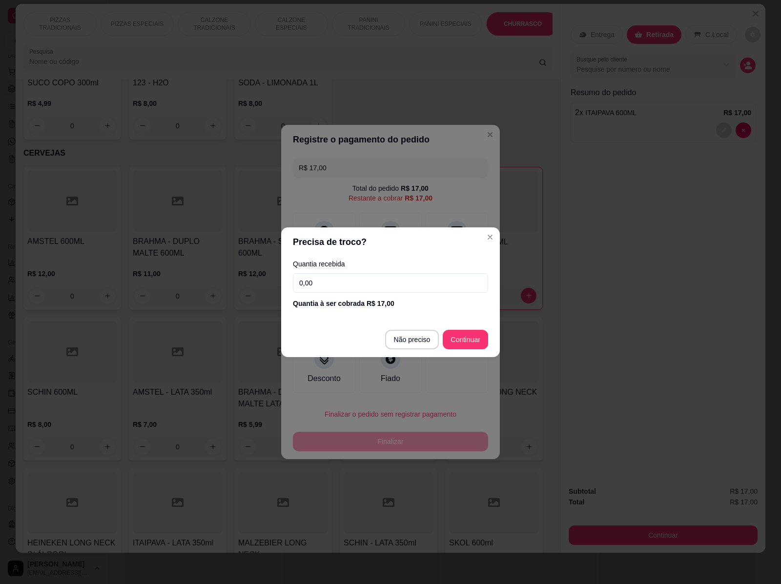
click at [388, 279] on input "0,00" at bounding box center [390, 283] width 195 height 20
type input "20,00"
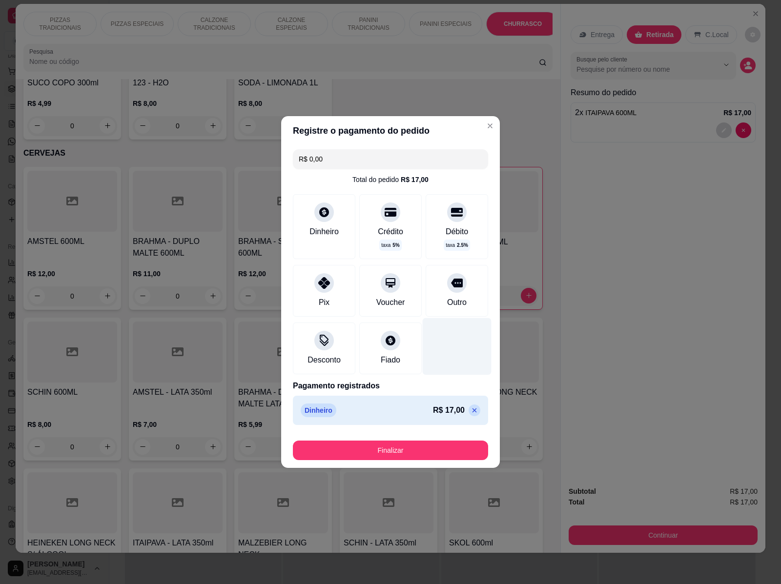
type input "R$ 0,00"
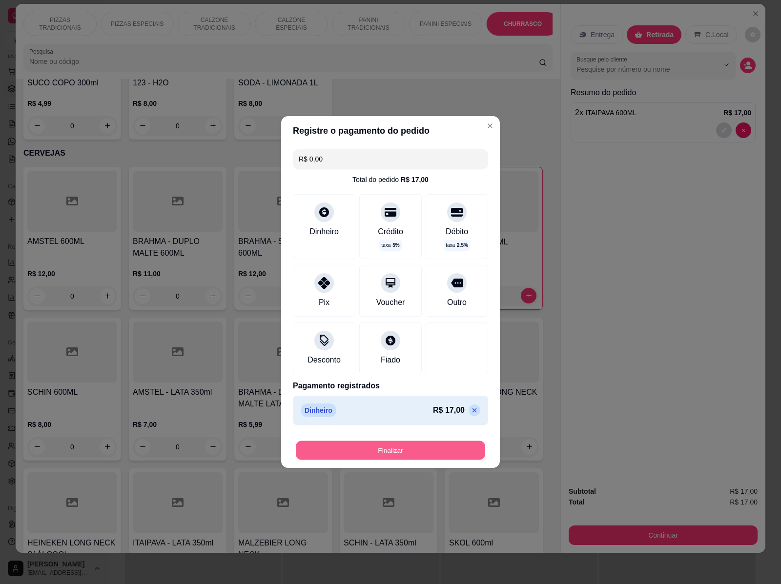
click at [393, 451] on button "Finalizar" at bounding box center [390, 450] width 189 height 19
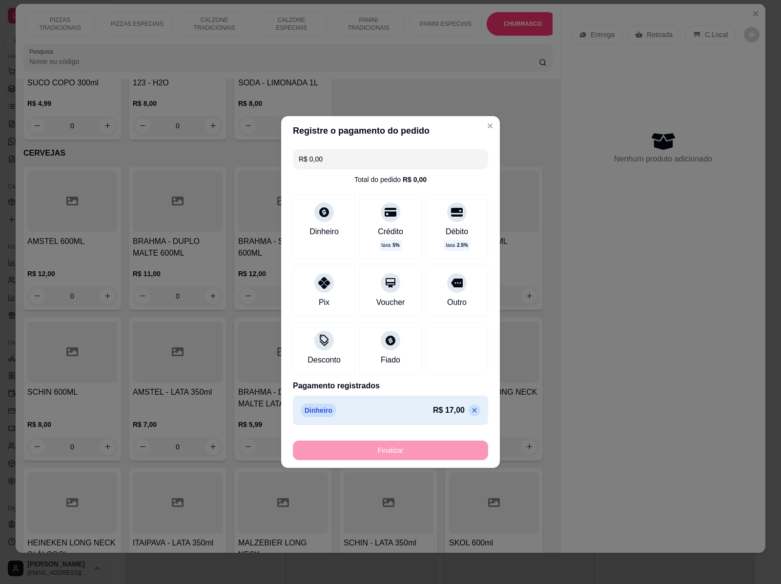
type input "0"
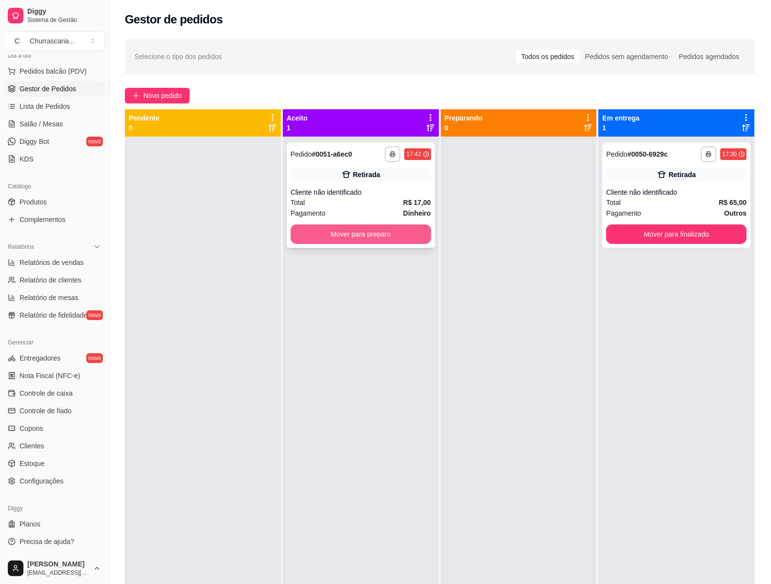
click at [337, 227] on button "Mover para preparo" at bounding box center [361, 234] width 141 height 20
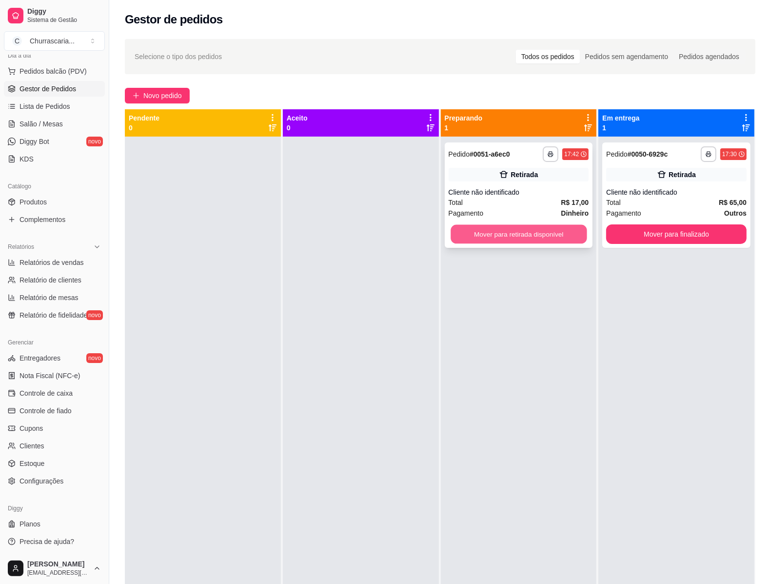
click at [494, 232] on button "Mover para retirada disponível" at bounding box center [519, 234] width 136 height 19
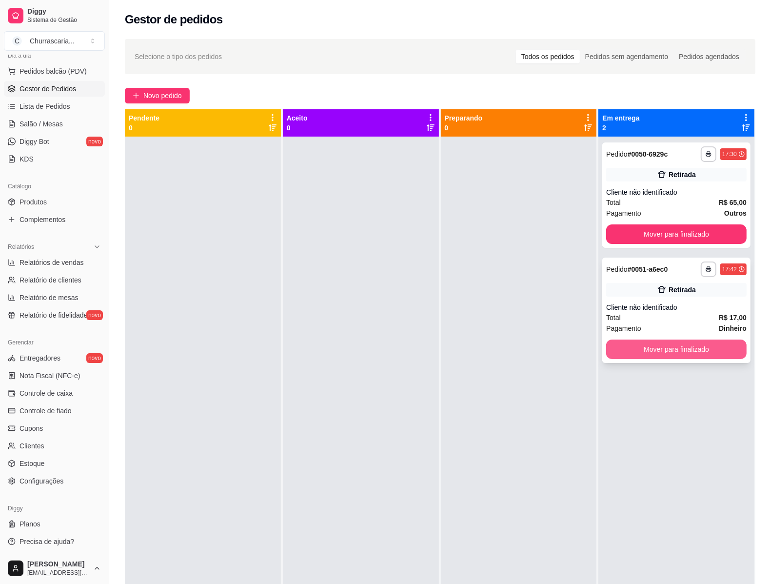
click at [670, 350] on button "Mover para finalizado" at bounding box center [677, 350] width 141 height 20
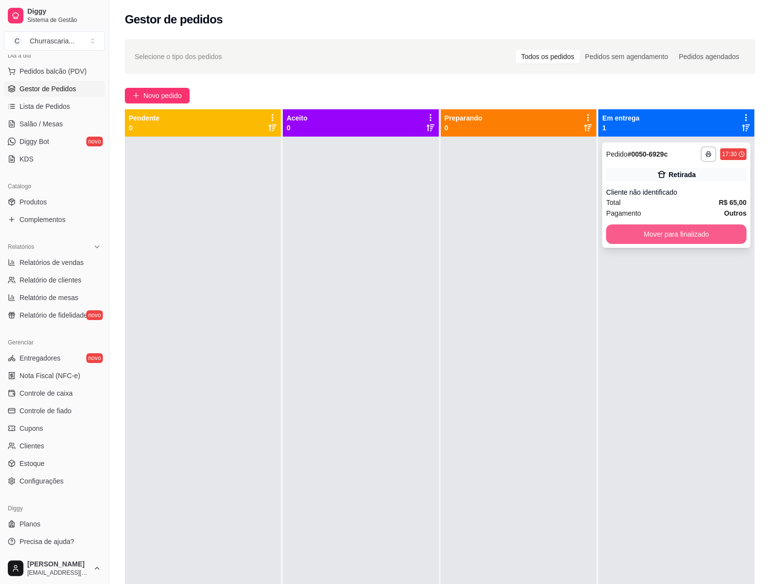
click at [676, 238] on button "Mover para finalizado" at bounding box center [677, 234] width 141 height 20
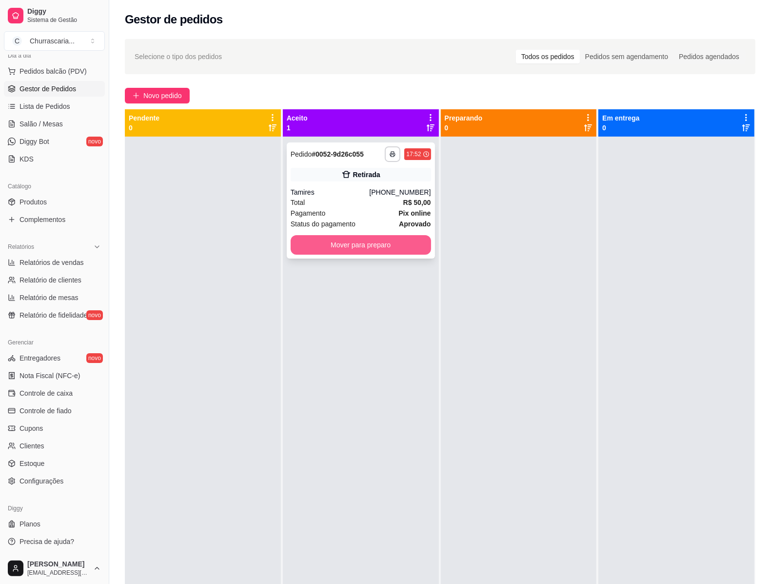
click at [379, 240] on button "Mover para preparo" at bounding box center [361, 245] width 141 height 20
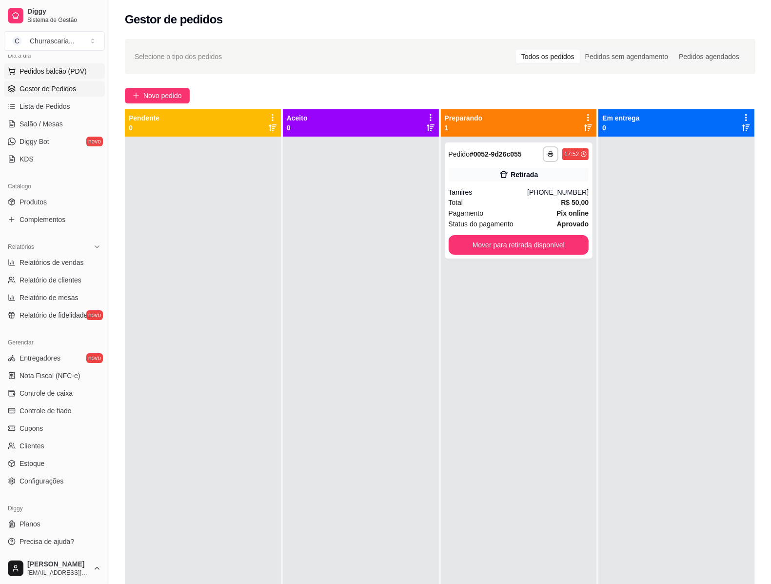
click at [52, 72] on span "Pedidos balcão (PDV)" at bounding box center [53, 71] width 67 height 10
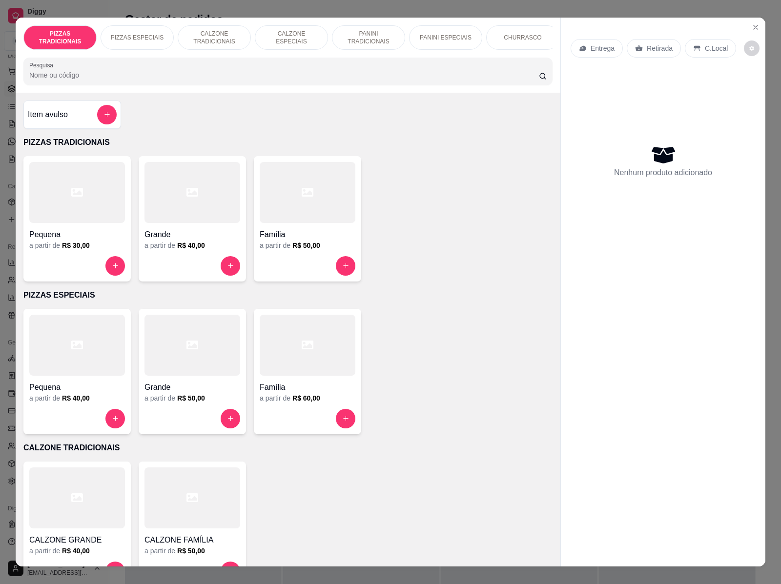
click at [523, 34] on p "CHURRASCO" at bounding box center [523, 38] width 38 height 8
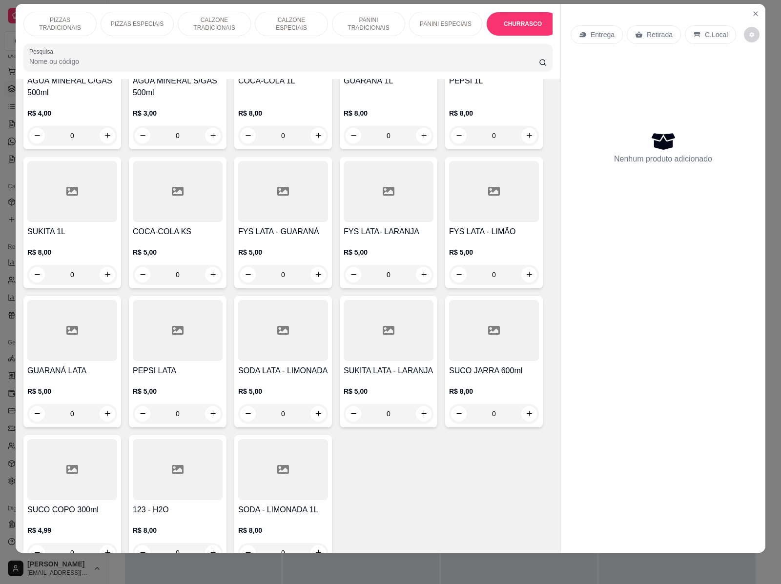
scroll to position [2546, 0]
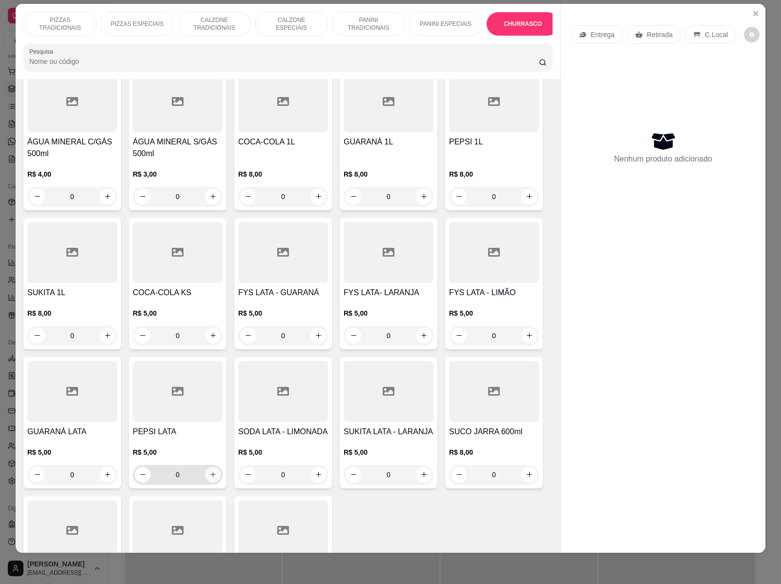
click at [210, 471] on icon "increase-product-quantity" at bounding box center [212, 474] width 7 height 7
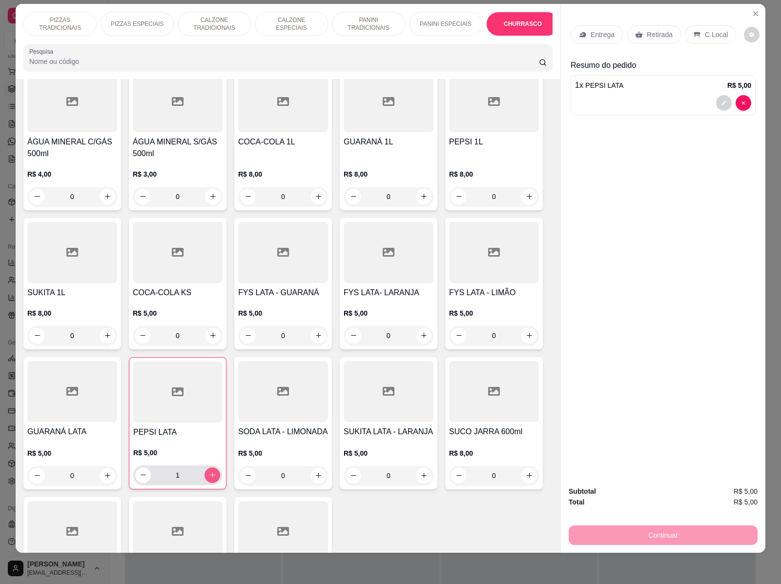
type input "1"
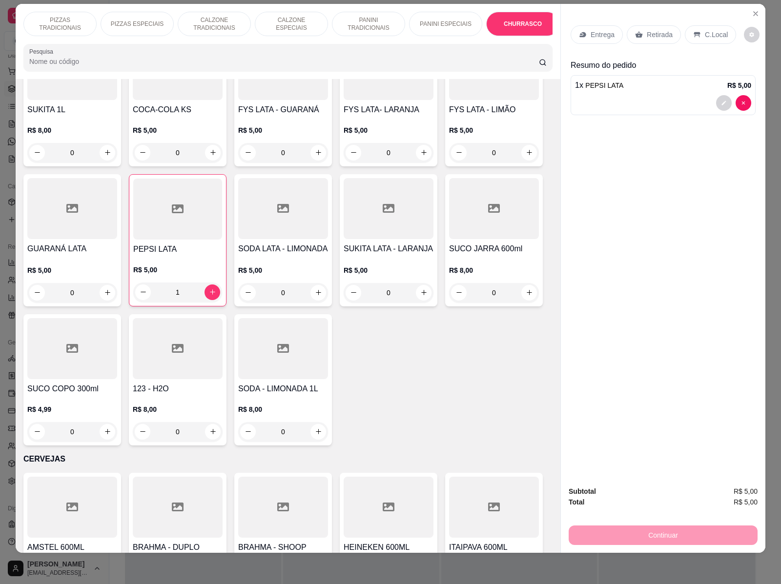
scroll to position [2912, 0]
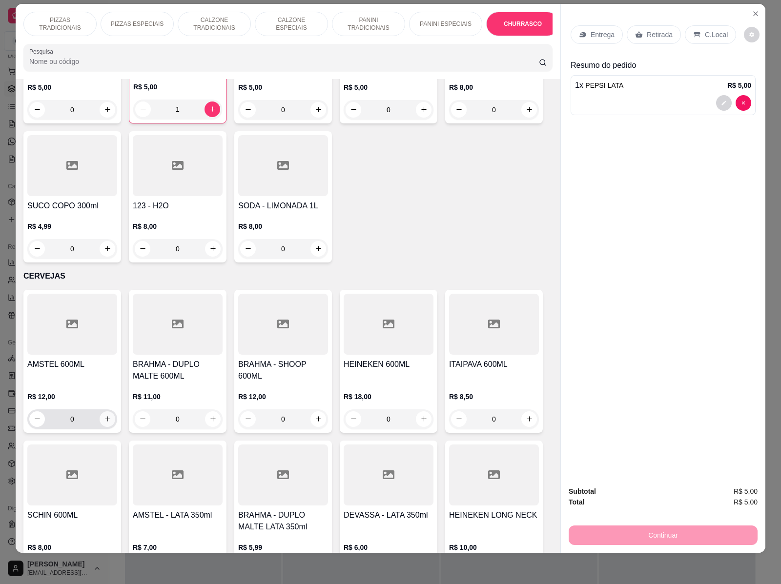
click at [104, 415] on icon "increase-product-quantity" at bounding box center [107, 418] width 7 height 7
type input "1"
click at [705, 30] on p "C.Local" at bounding box center [716, 35] width 23 height 10
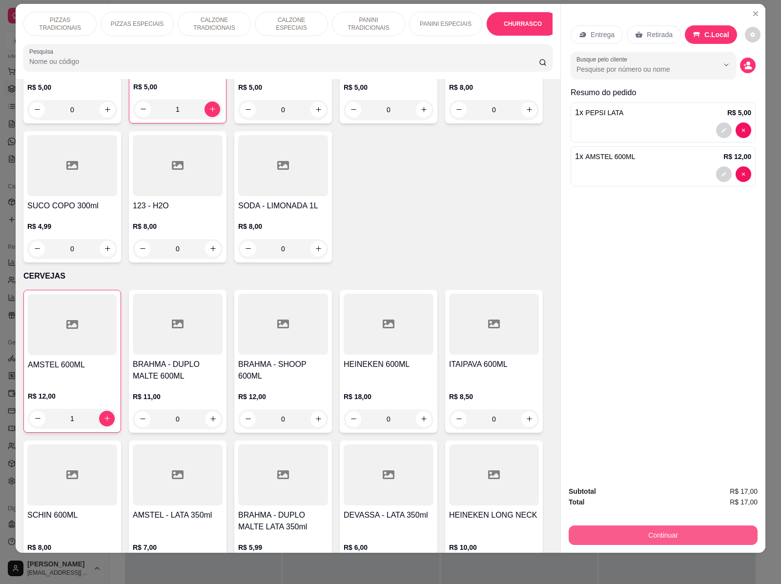
click at [638, 526] on button "Continuar" at bounding box center [662, 536] width 189 height 20
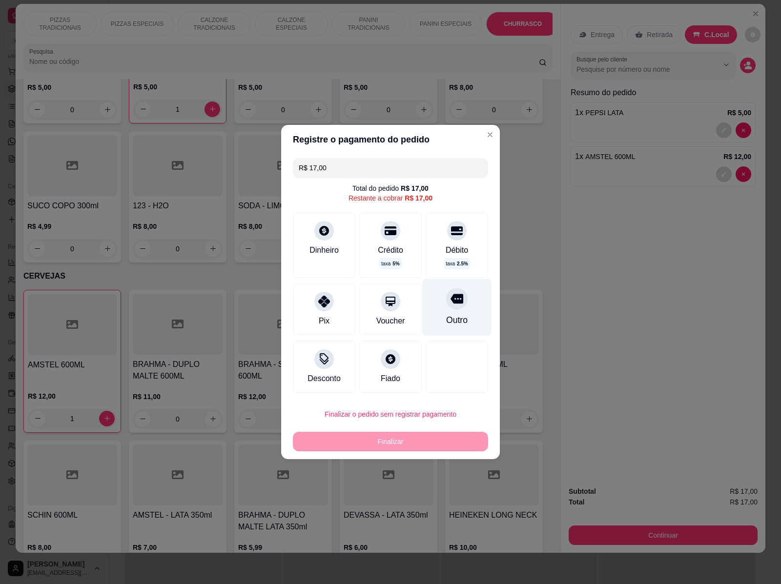
click at [446, 308] on div at bounding box center [456, 298] width 21 height 21
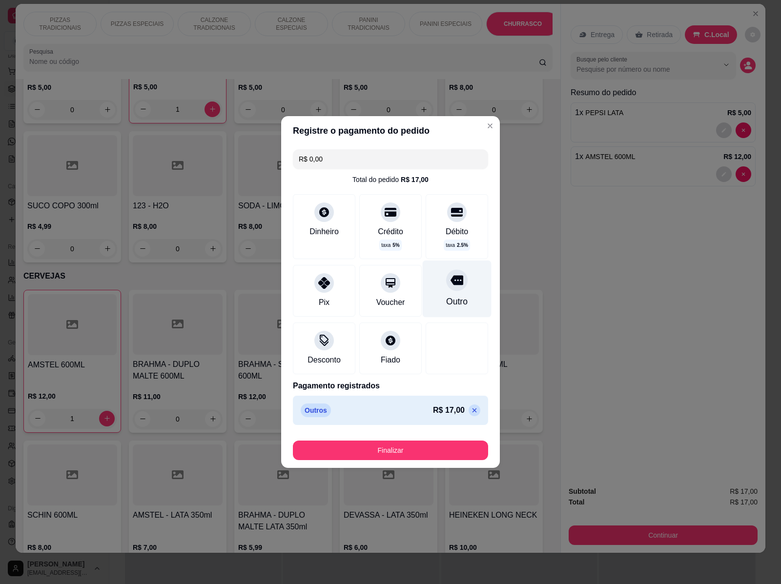
type input "R$ 0,00"
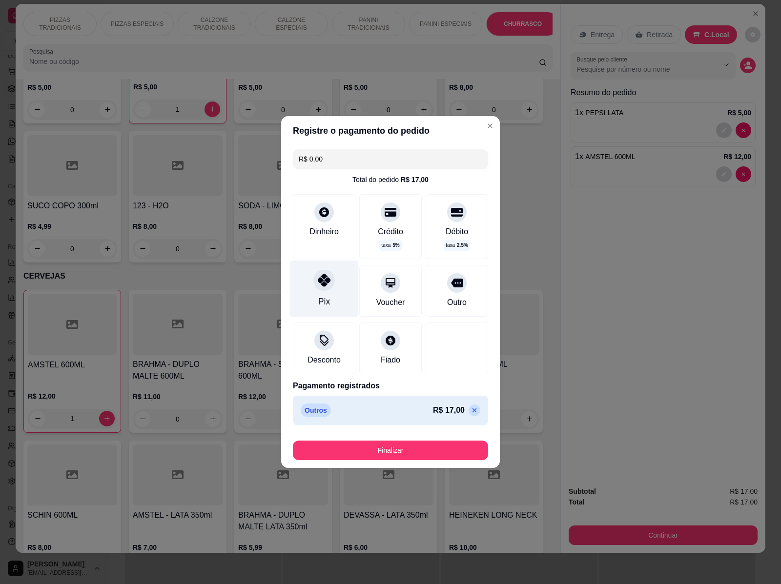
click at [318, 289] on div at bounding box center [323, 279] width 21 height 21
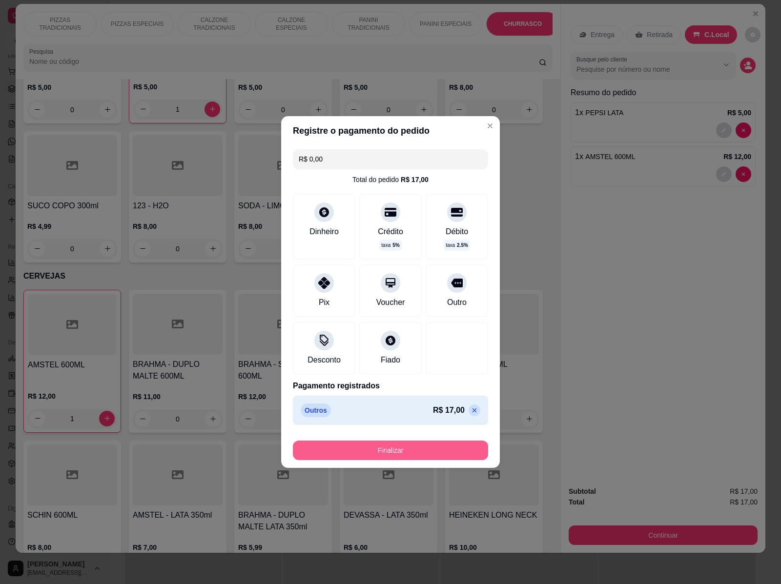
click at [413, 452] on button "Finalizar" at bounding box center [390, 451] width 195 height 20
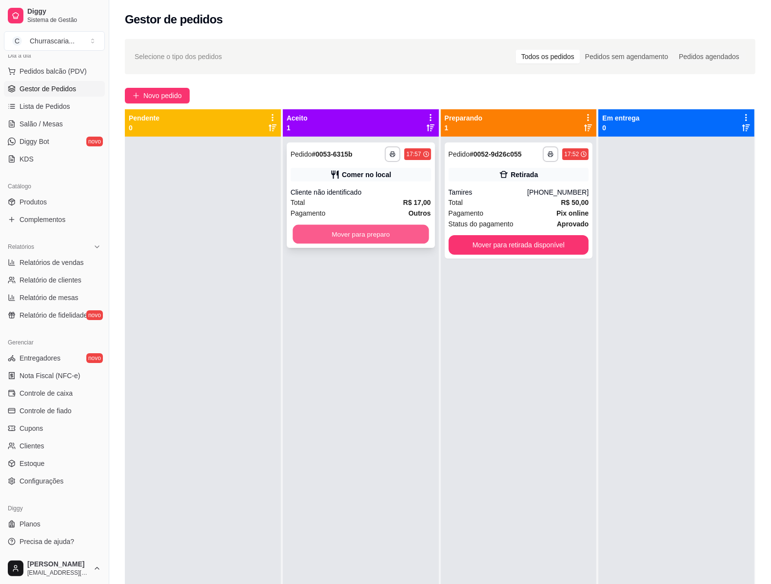
click at [306, 232] on button "Mover para preparo" at bounding box center [361, 234] width 136 height 19
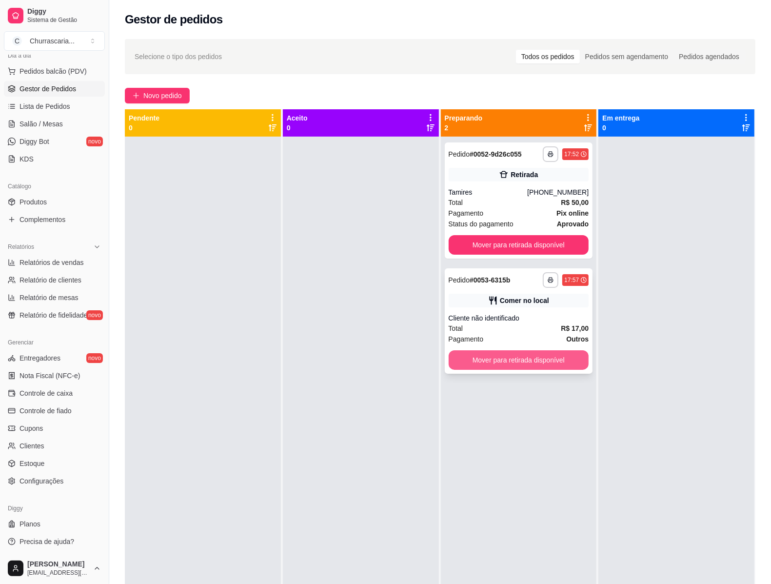
click at [505, 354] on button "Mover para retirada disponível" at bounding box center [519, 360] width 141 height 20
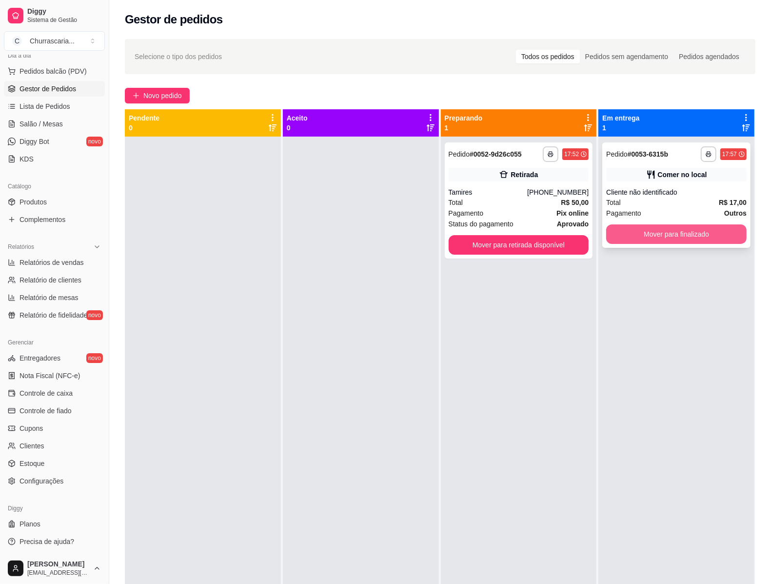
click at [669, 238] on button "Mover para finalizado" at bounding box center [677, 234] width 141 height 20
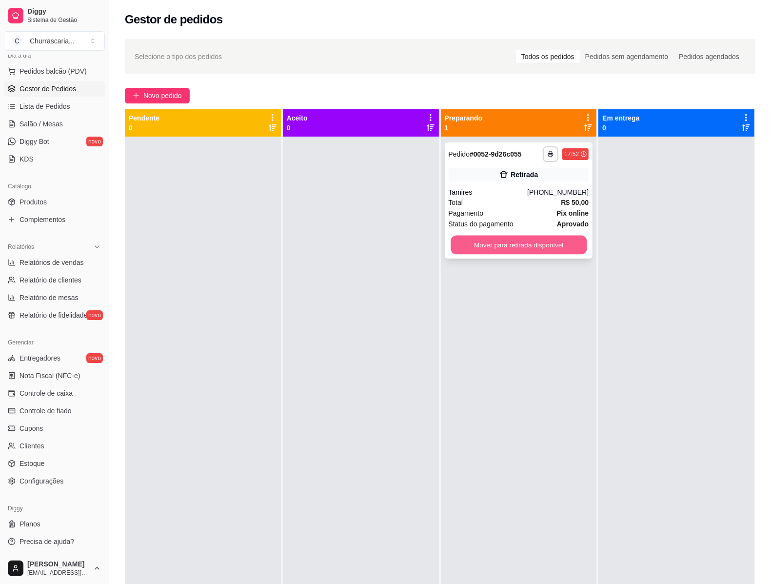
click at [504, 240] on button "Mover para retirada disponível" at bounding box center [519, 245] width 136 height 19
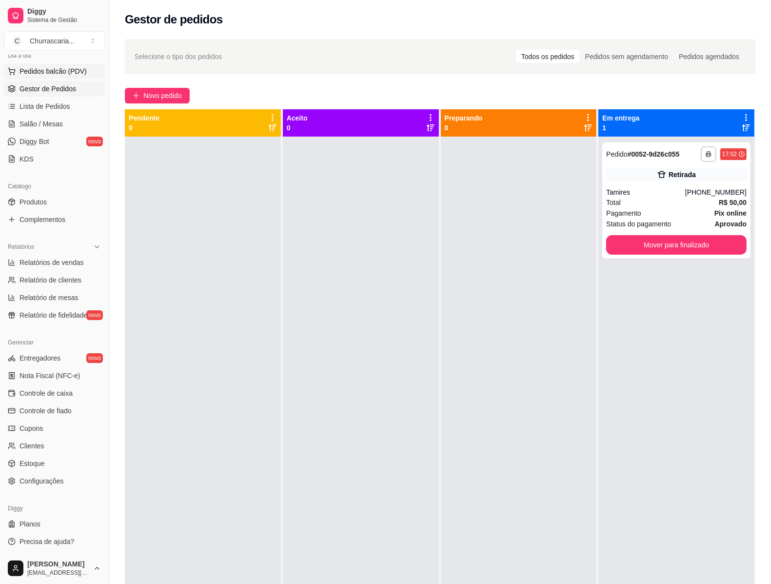
click at [64, 71] on span "Pedidos balcão (PDV)" at bounding box center [53, 71] width 67 height 10
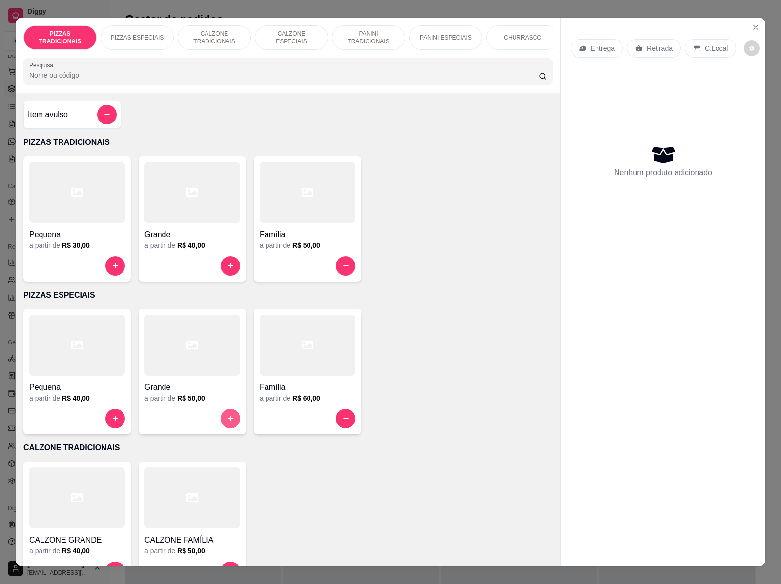
click at [223, 418] on button "increase-product-quantity" at bounding box center [231, 419] width 20 height 20
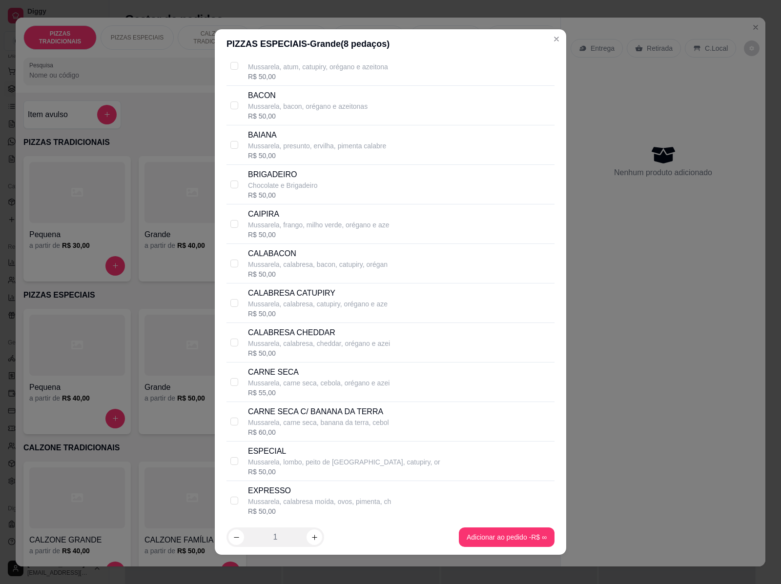
scroll to position [305, 0]
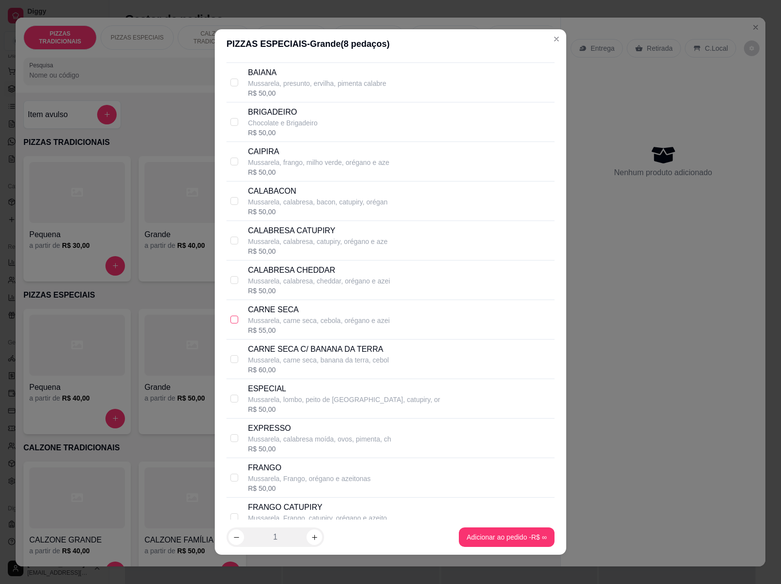
click at [230, 320] on input "checkbox" at bounding box center [234, 320] width 8 height 8
checkbox input "true"
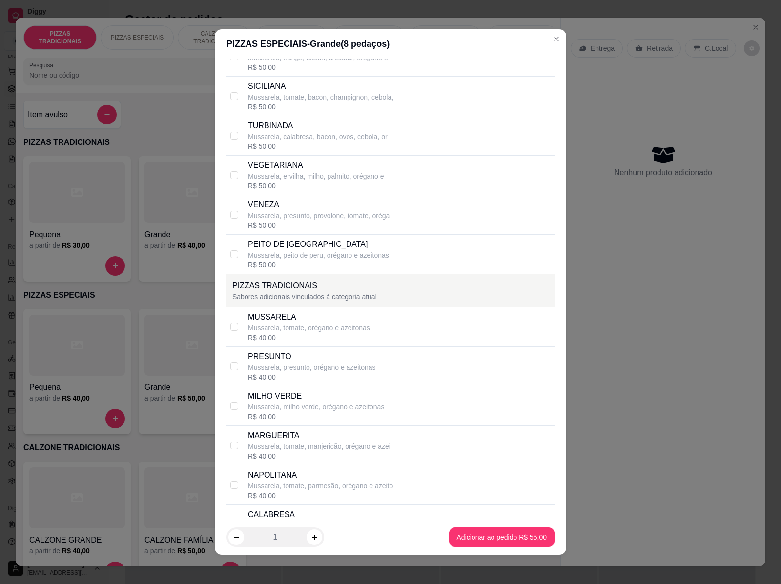
scroll to position [1220, 0]
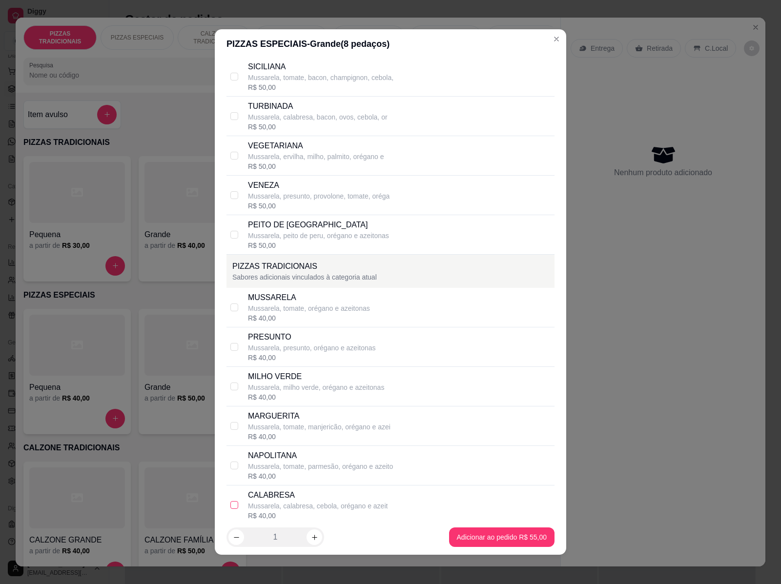
click at [230, 508] on input "checkbox" at bounding box center [234, 505] width 8 height 8
checkbox input "true"
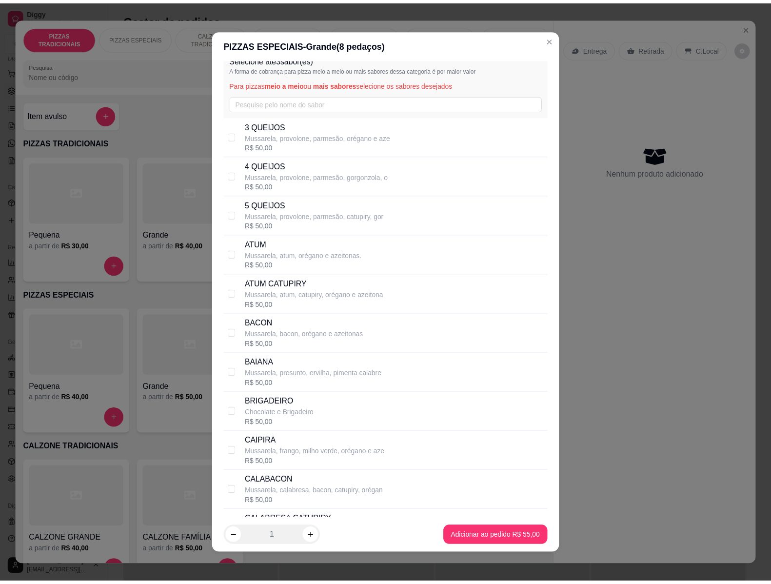
scroll to position [0, 0]
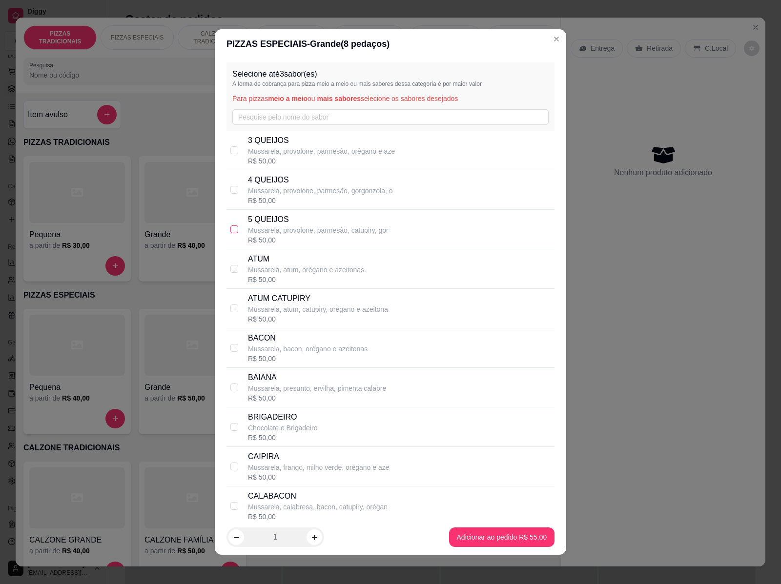
click at [230, 227] on input "checkbox" at bounding box center [234, 229] width 8 height 8
checkbox input "true"
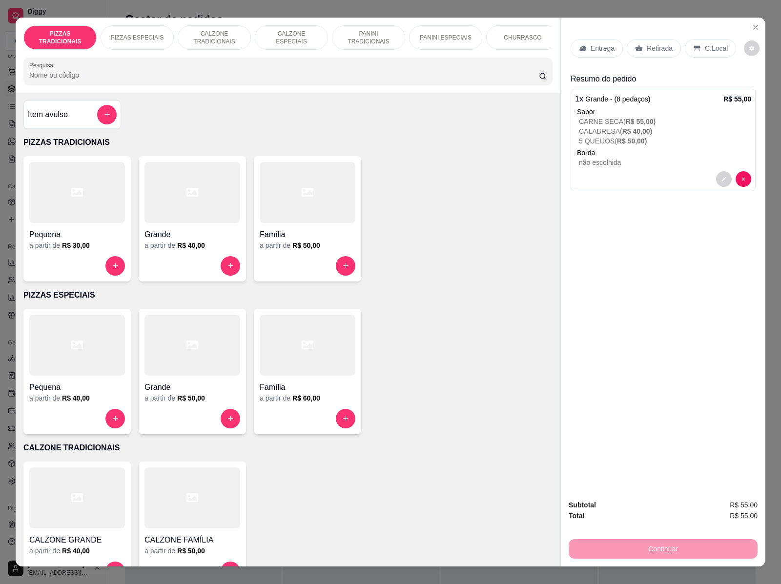
click at [639, 43] on div "Retirada" at bounding box center [654, 48] width 54 height 19
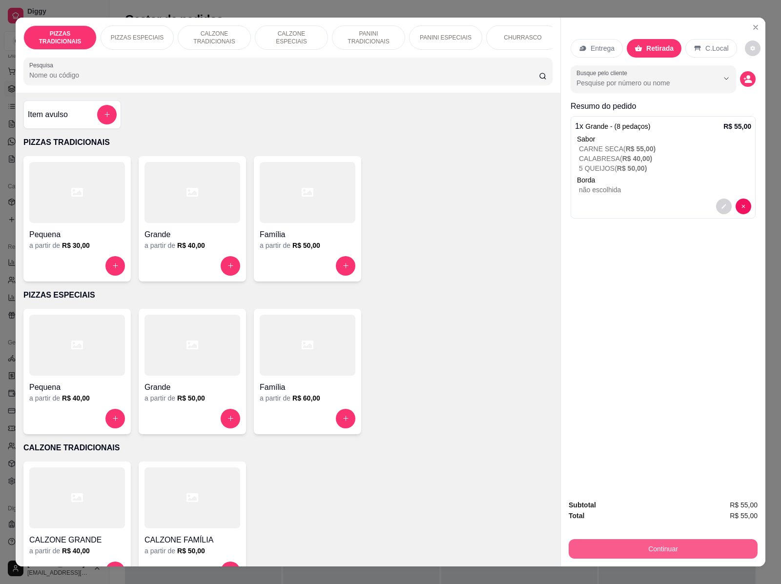
click at [696, 545] on button "Continuar" at bounding box center [662, 549] width 189 height 20
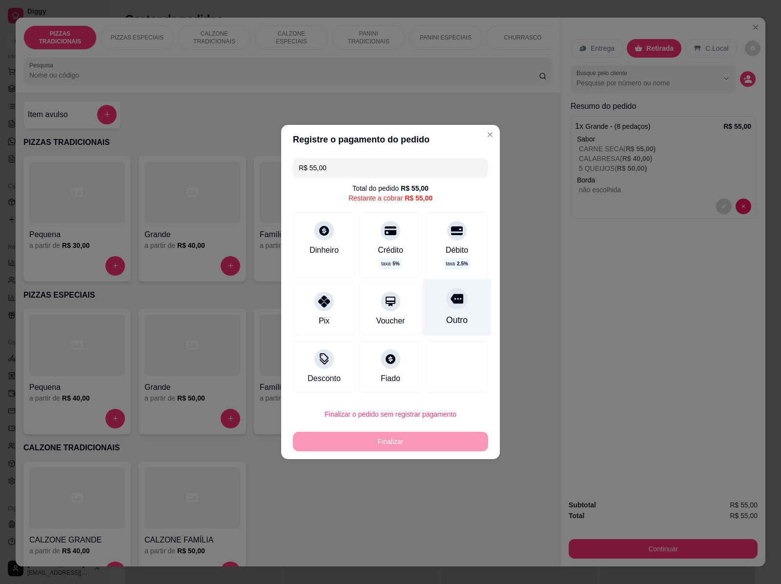
click at [463, 310] on div "Outro" at bounding box center [457, 307] width 69 height 57
type input "R$ 0,00"
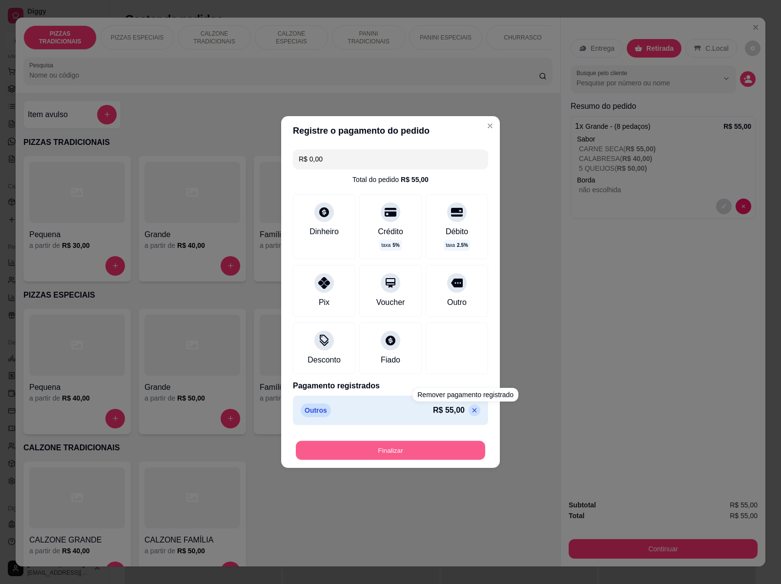
click at [459, 446] on button "Finalizar" at bounding box center [390, 450] width 189 height 19
